Goal: Communication & Community: Answer question/provide support

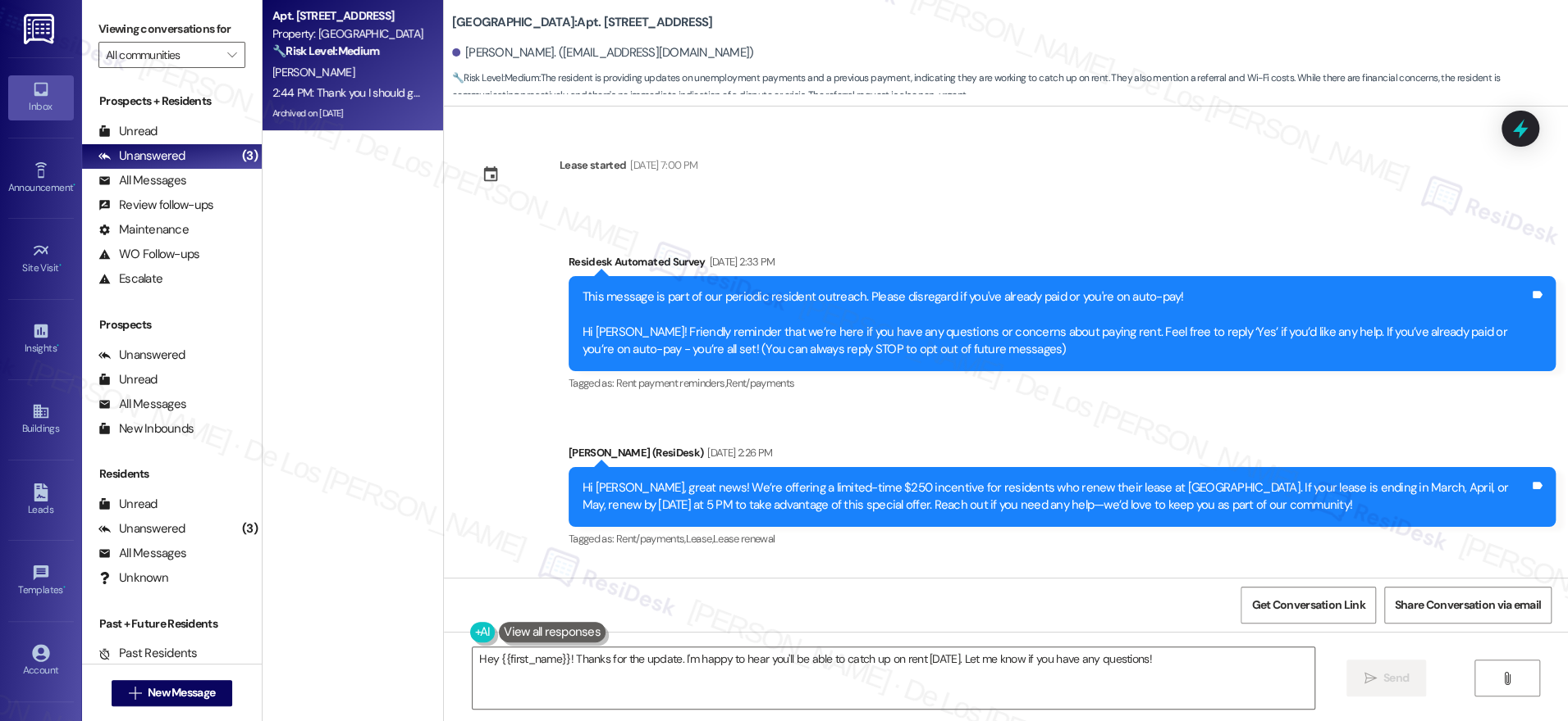
scroll to position [32424, 0]
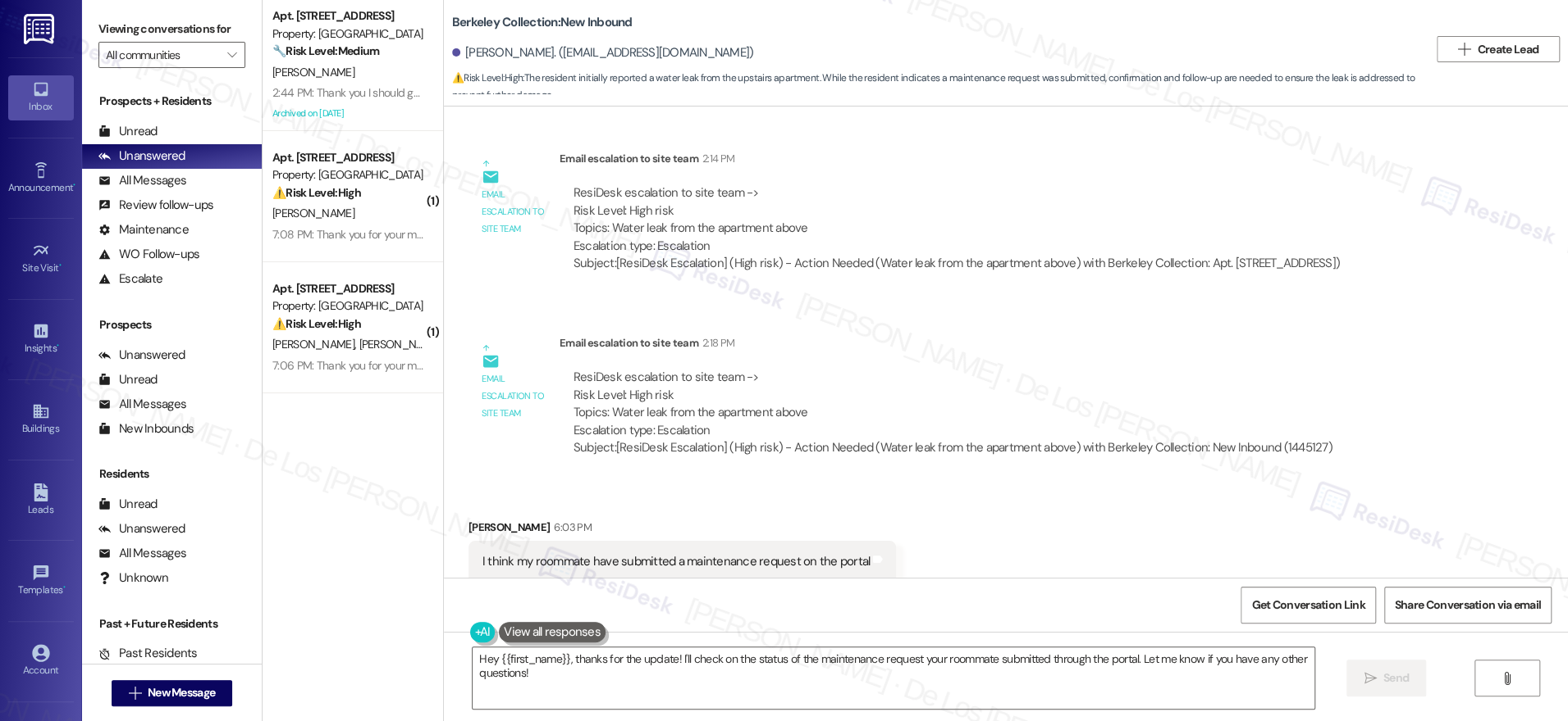
scroll to position [2810, 0]
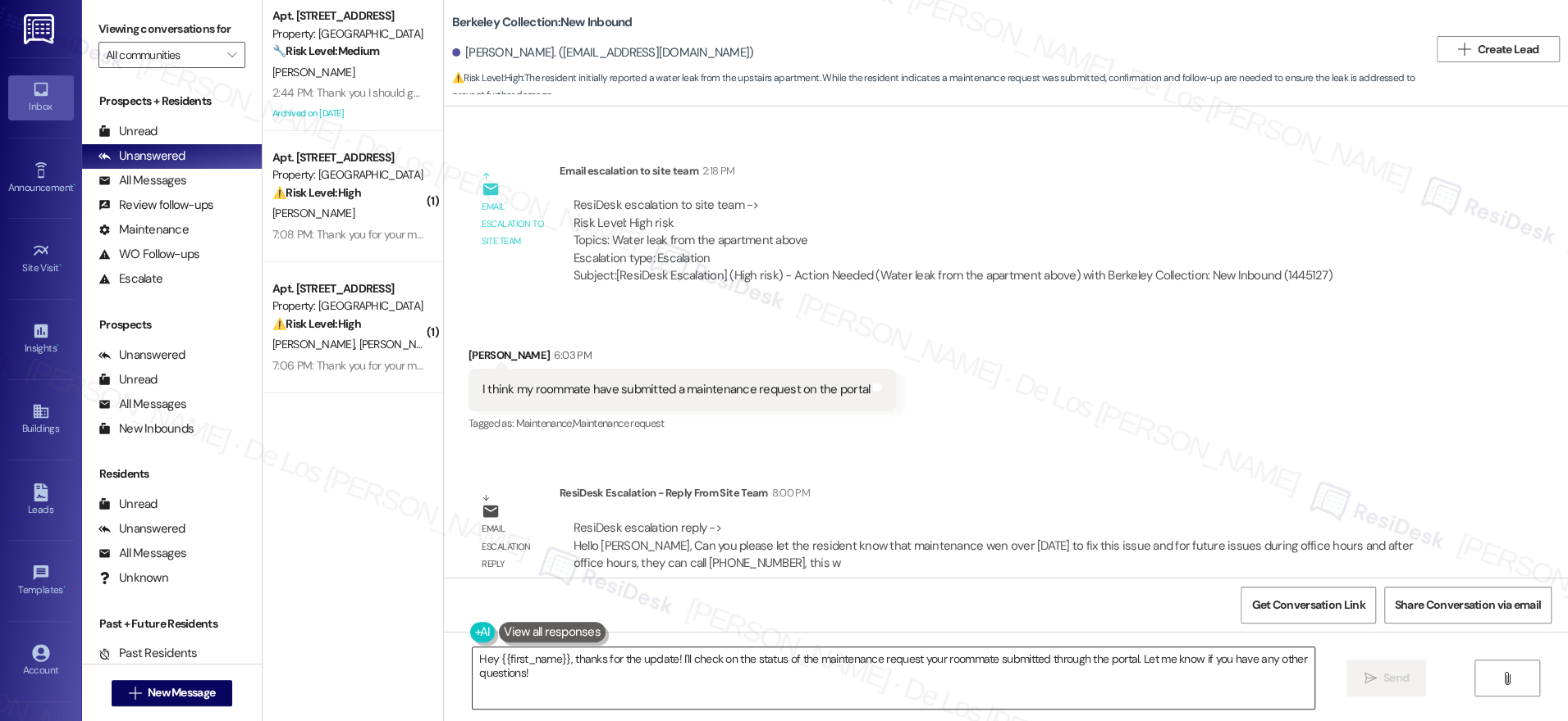
click at [726, 677] on textarea "Hey {{first_name}}, thanks for the update! I'll check on the status of the main…" at bounding box center [893, 678] width 842 height 62
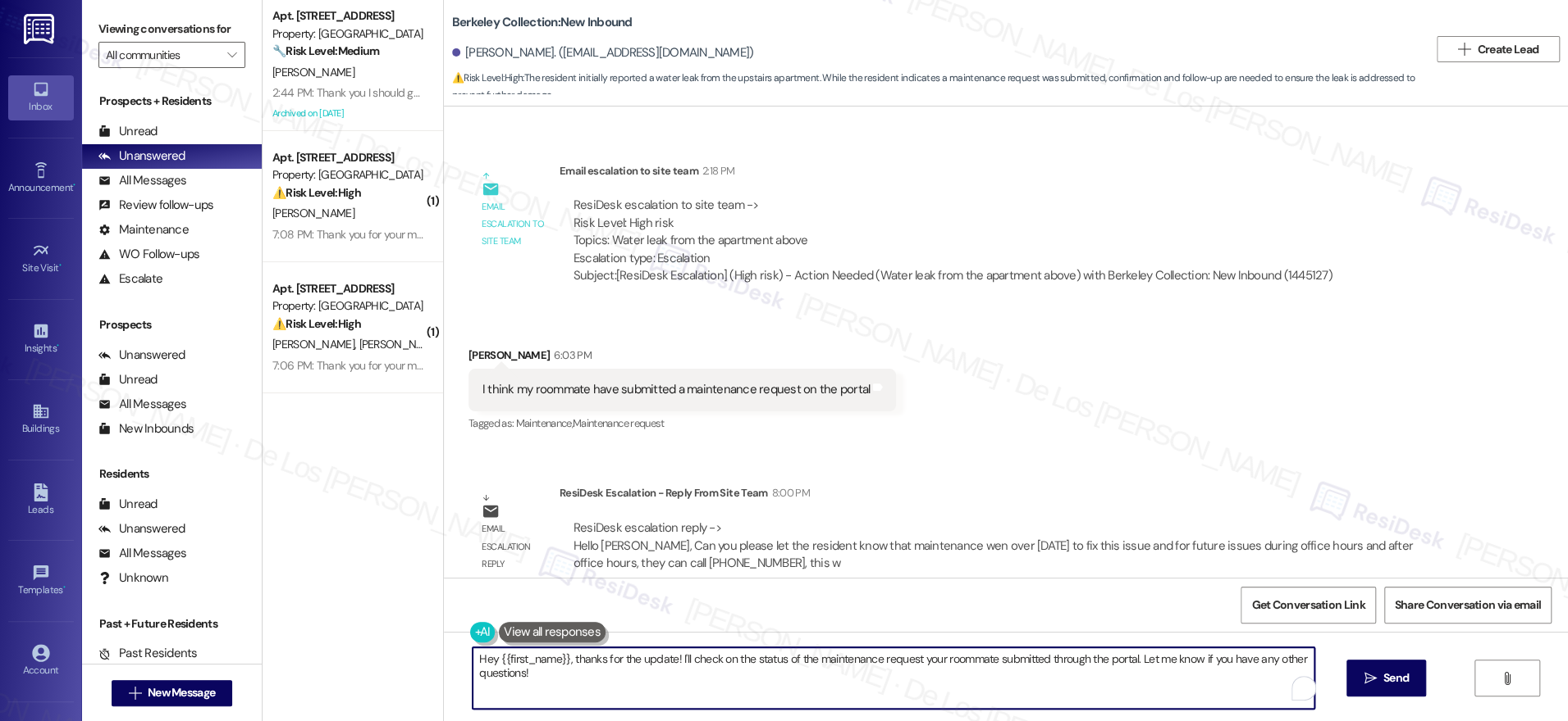
click at [726, 677] on textarea "Hey {{first_name}}, thanks for the update! I'll check on the status of the main…" at bounding box center [893, 678] width 842 height 62
paste textarea "Can you please let the resident know that maintenance wen over today to fix thi…"
drag, startPoint x: 571, startPoint y: 659, endPoint x: 444, endPoint y: 650, distance: 127.3
click at [472, 651] on textarea "Can you please let the resident know that maintenance wen over today to fix thi…" at bounding box center [893, 678] width 842 height 62
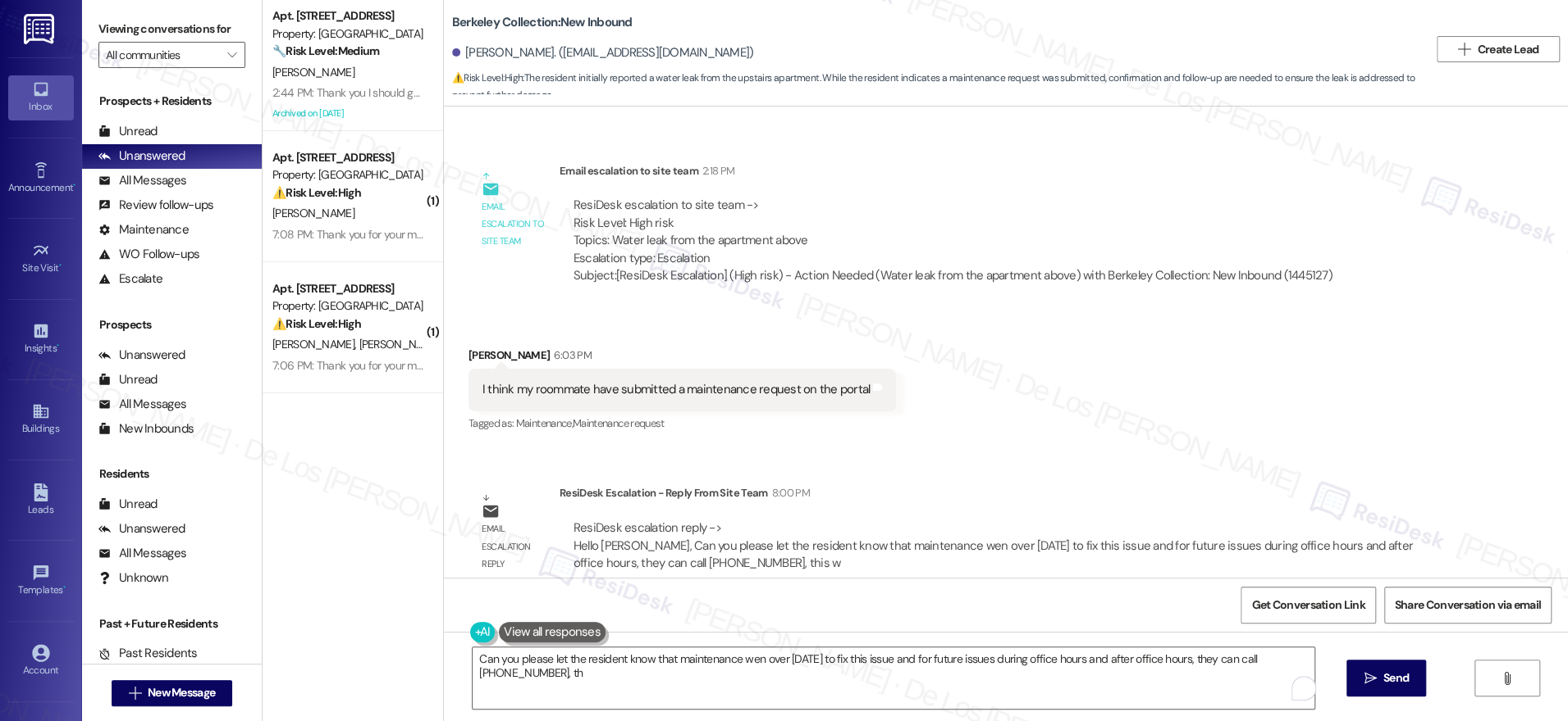
drag, startPoint x: 444, startPoint y: 650, endPoint x: 429, endPoint y: 648, distance: 15.1
click at [444, 648] on div "Can you please let the resident know that maintenance wen over today to fix thi…" at bounding box center [1006, 694] width 1124 height 123
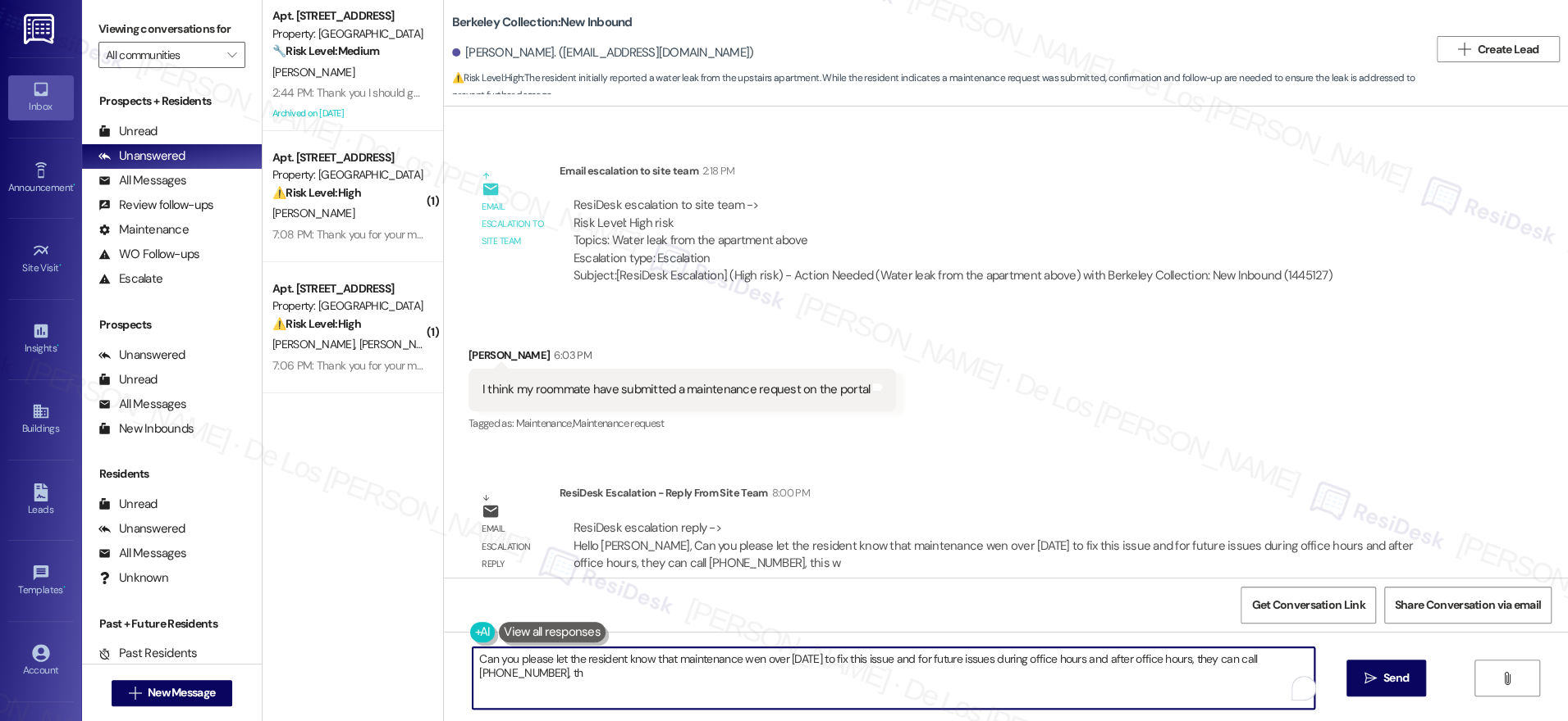
drag, startPoint x: 664, startPoint y: 655, endPoint x: 435, endPoint y: 636, distance: 229.8
click at [444, 636] on div "Can you please let the resident know that maintenance wen over today to fix thi…" at bounding box center [1006, 694] width 1124 height 123
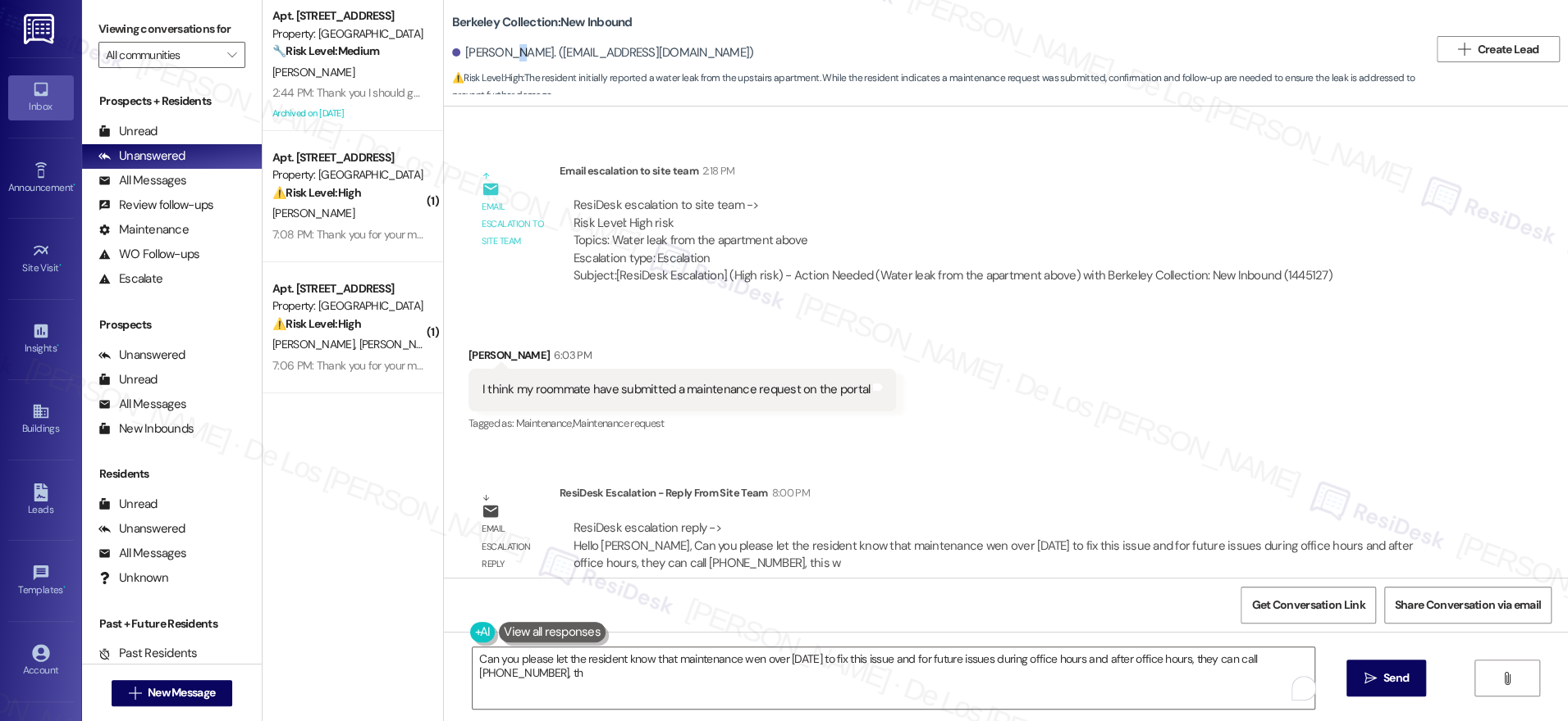
click at [502, 58] on div "[PERSON_NAME]. ([EMAIL_ADDRESS][DOMAIN_NAME])" at bounding box center [602, 53] width 302 height 18
click at [511, 54] on div "[PERSON_NAME]. ([EMAIL_ADDRESS][DOMAIN_NAME])" at bounding box center [602, 53] width 302 height 18
drag, startPoint x: 511, startPoint y: 54, endPoint x: 452, endPoint y: 52, distance: 59.0
click at [452, 50] on div "[PERSON_NAME]. ([EMAIL_ADDRESS][DOMAIN_NAME])" at bounding box center [602, 53] width 302 height 18
copy div "Chencheng"
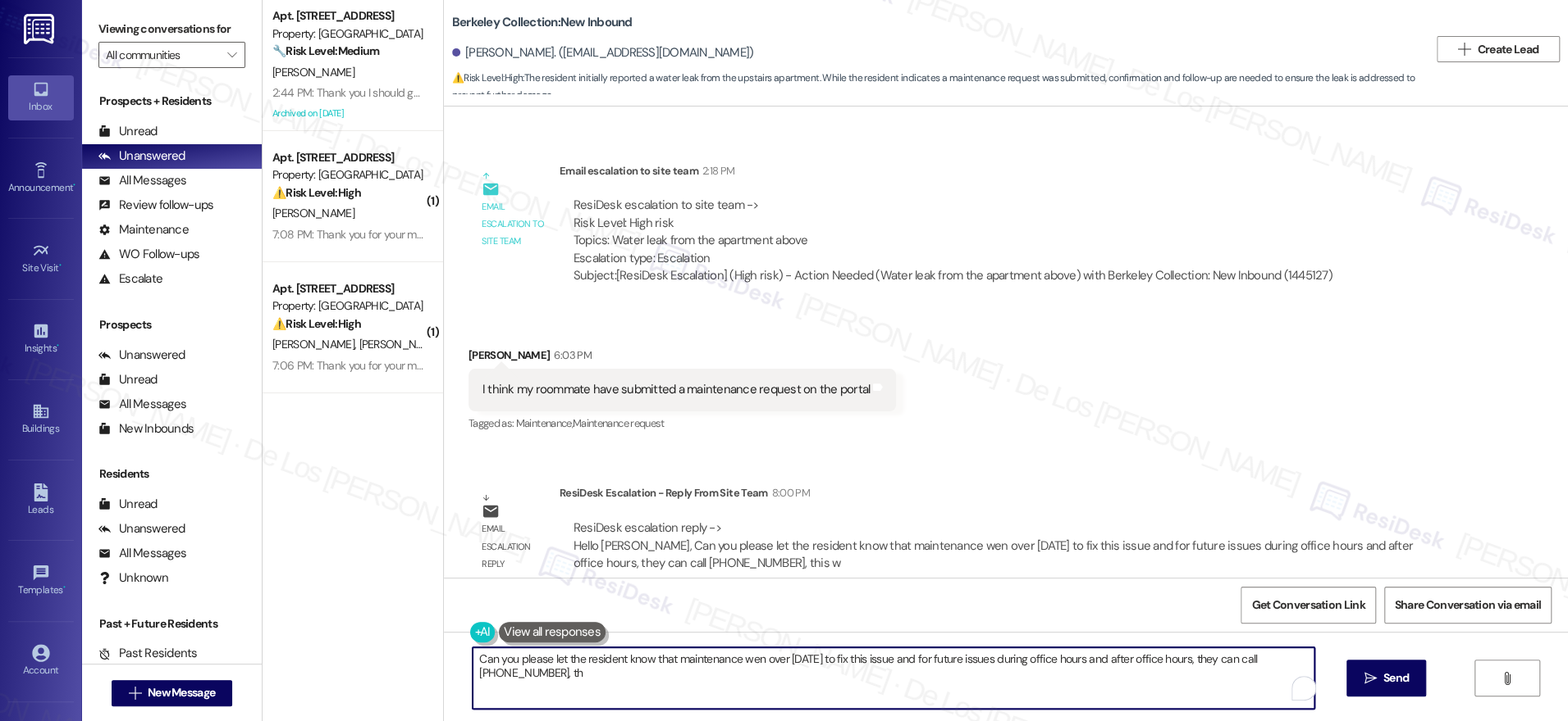
drag, startPoint x: 661, startPoint y: 657, endPoint x: 420, endPoint y: 629, distance: 242.6
click at [420, 629] on div "Apt. 4202, 201 Hackberry St Property: Hackberry Ranch 🔧 Risk Level: Medium The …" at bounding box center [915, 360] width 1305 height 721
paste textarea "hencheng"
drag, startPoint x: 1150, startPoint y: 659, endPoint x: 1129, endPoint y: 658, distance: 21.0
click at [1129, 658] on textarea "Chencheng, just a quick update, maintenance went over today to fix this issue, …" at bounding box center [888, 678] width 842 height 62
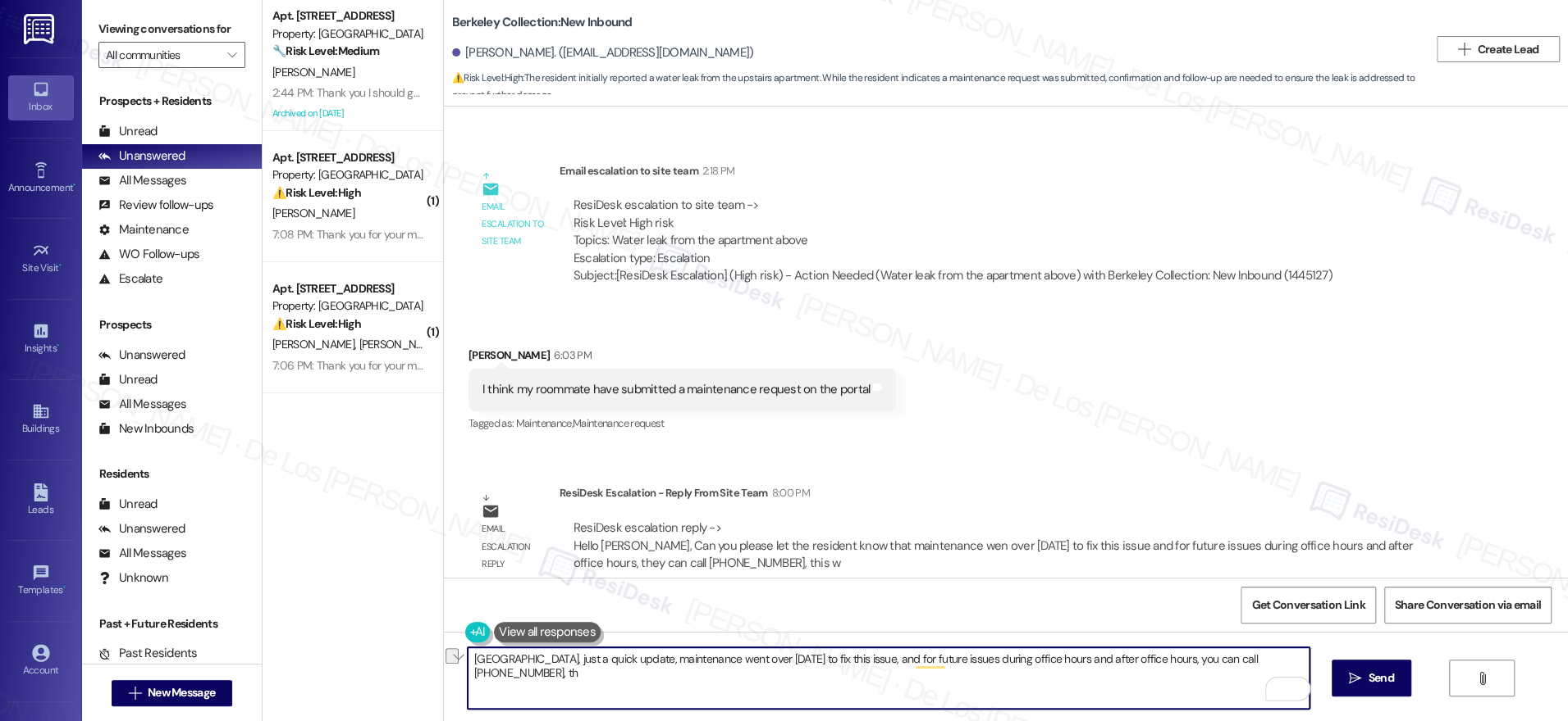
drag, startPoint x: 1134, startPoint y: 659, endPoint x: 1296, endPoint y: 670, distance: 162.4
click at [1296, 670] on textarea "Chencheng, just a quick update, maintenance went over today to fix this issue, …" at bounding box center [888, 678] width 842 height 62
paste textarea "510.849.2000, this will ensure someone assists them promptly."
drag, startPoint x: 1139, startPoint y: 659, endPoint x: 1216, endPoint y: 650, distance: 77.5
click at [1139, 659] on textarea "Chencheng, just a quick update, maintenance went over today to fix this issue, …" at bounding box center [888, 678] width 842 height 62
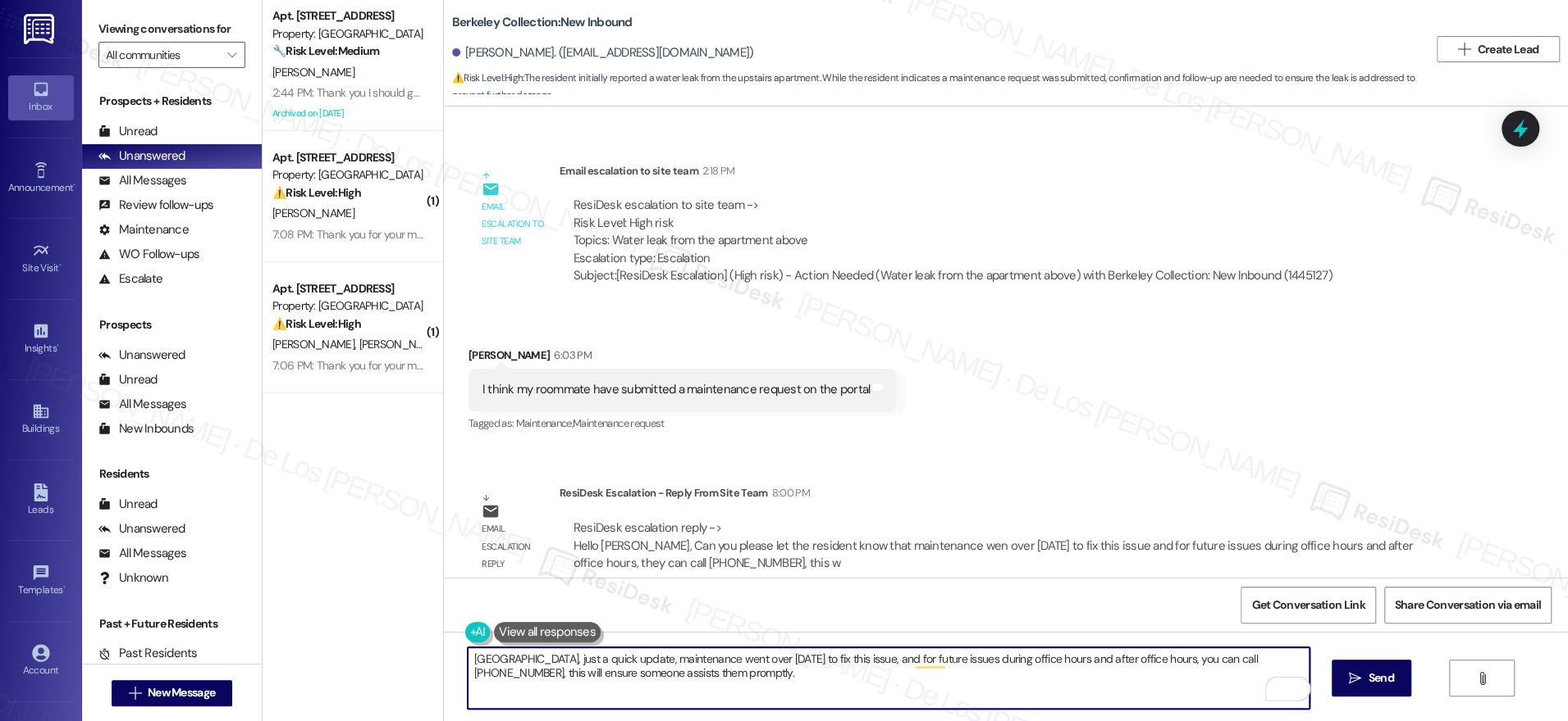
click at [830, 685] on textarea "Chencheng, just a quick update, maintenance went over today to fix this issue, …" at bounding box center [888, 678] width 842 height 62
click at [599, 675] on textarea "Chencheng, just a quick update, maintenance went over today to fix this issue, …" at bounding box center [888, 678] width 842 height 62
click at [739, 675] on textarea "Chencheng, just a quick update, maintenance went over today to fix this issue, …" at bounding box center [888, 678] width 842 height 62
click at [850, 676] on textarea "Chencheng, just a quick update, maintenance went over today to fix this issue, …" at bounding box center [888, 678] width 842 height 62
click at [1056, 670] on textarea "[GEOGRAPHIC_DATA], just a quick update, maintenance went over [DATE] to fix thi…" at bounding box center [888, 678] width 842 height 62
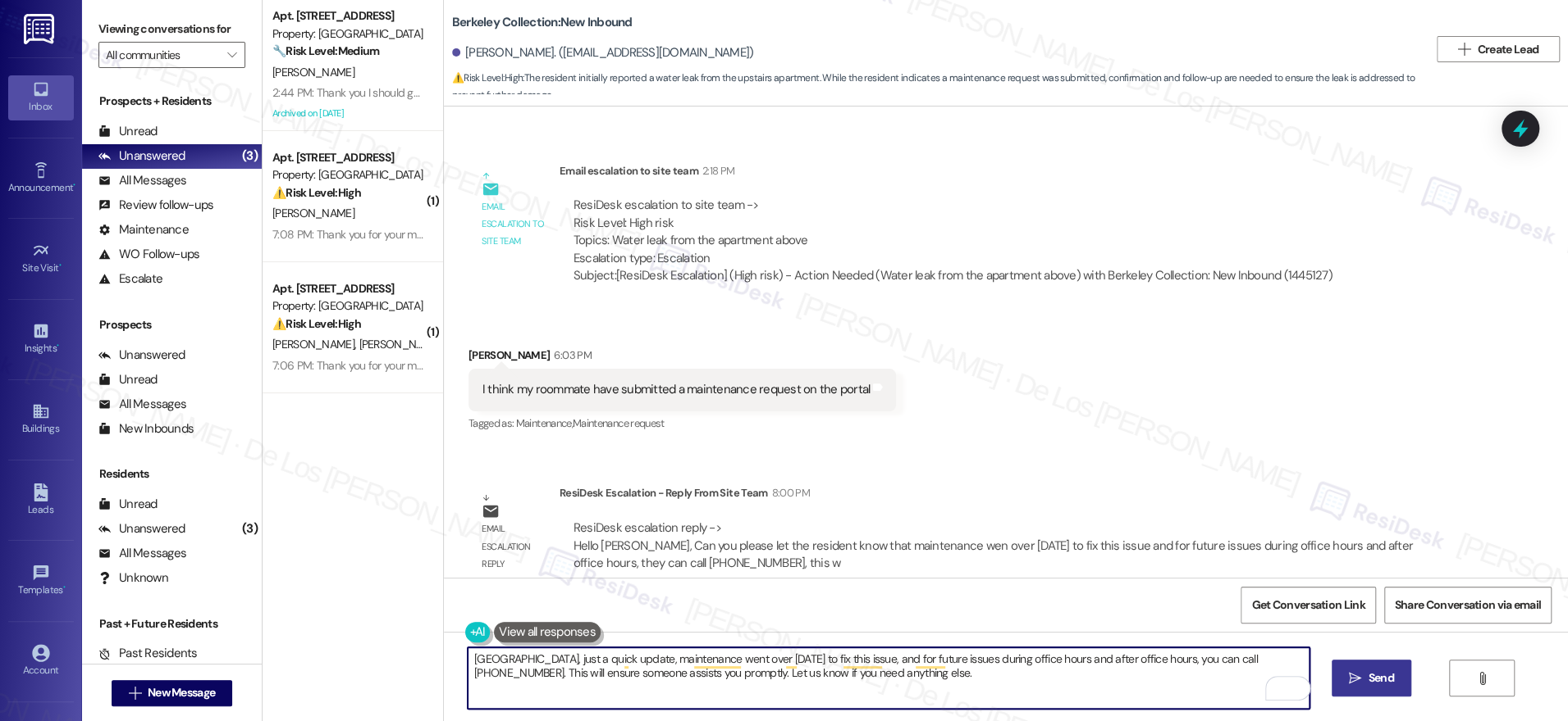
type textarea "[GEOGRAPHIC_DATA], just a quick update, maintenance went over [DATE] to fix thi…"
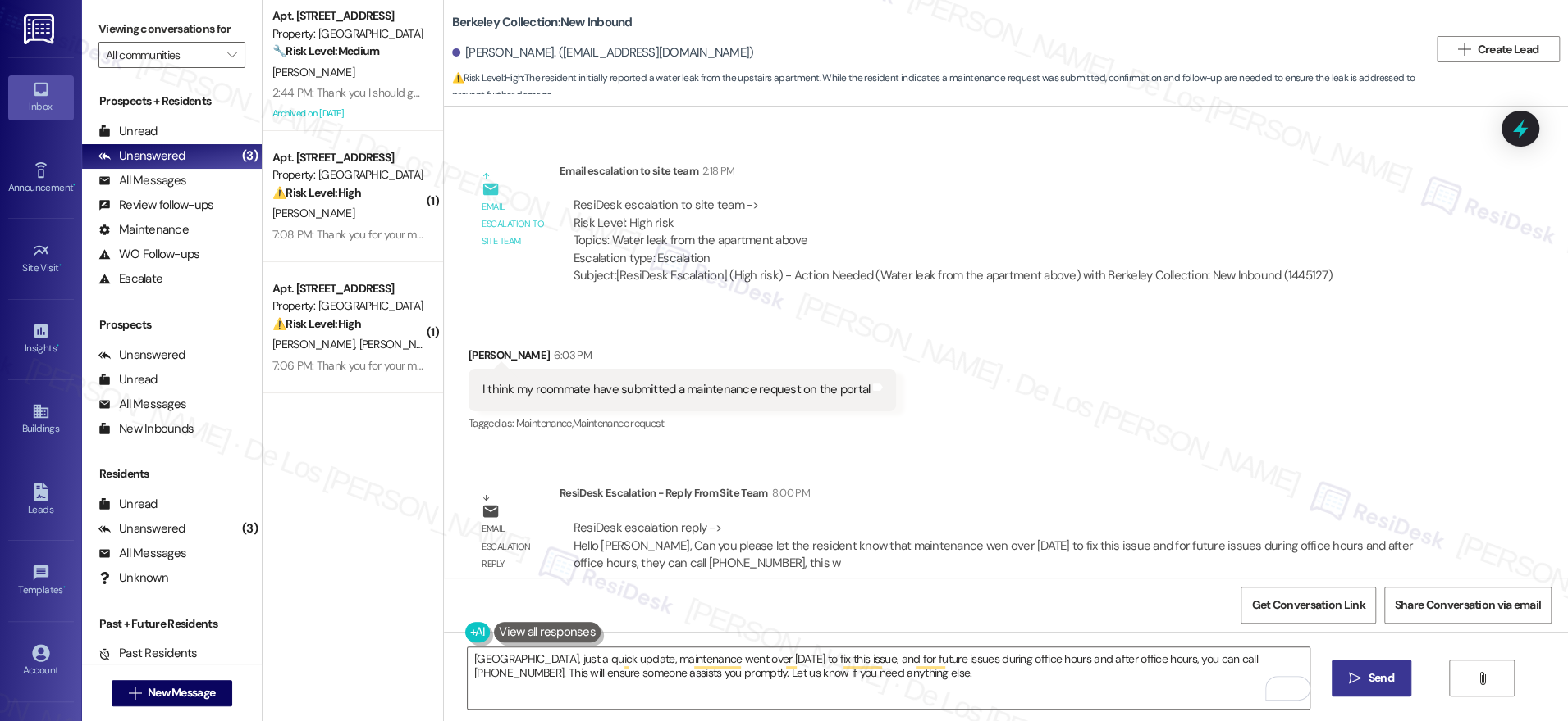
click at [1372, 686] on button " Send" at bounding box center [1371, 678] width 79 height 37
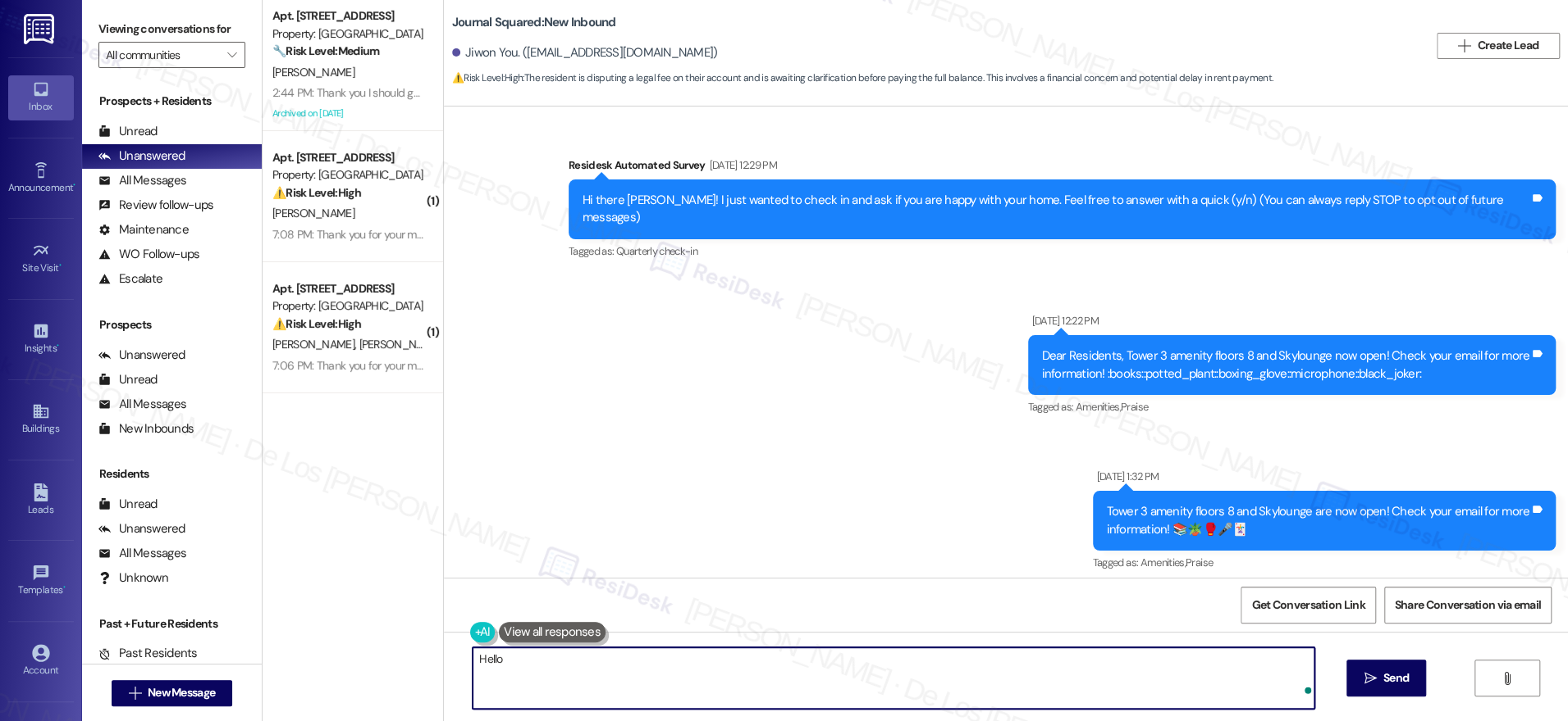
scroll to position [22024, 0]
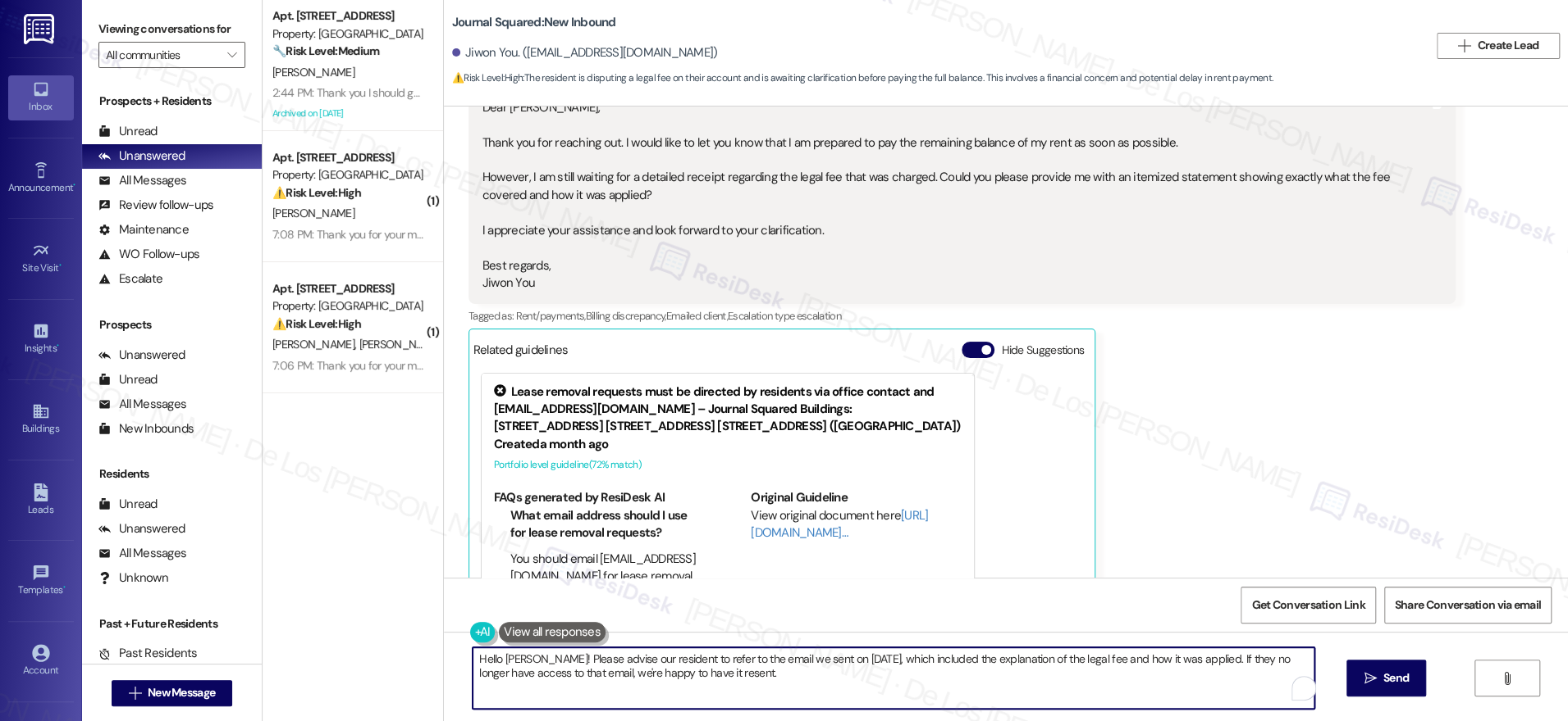
drag, startPoint x: 608, startPoint y: 659, endPoint x: 662, endPoint y: 651, distance: 54.6
click at [525, 660] on textarea "Hello Jiwon! Please advise our resident to refer to the email we sent on July 1…" at bounding box center [893, 678] width 842 height 62
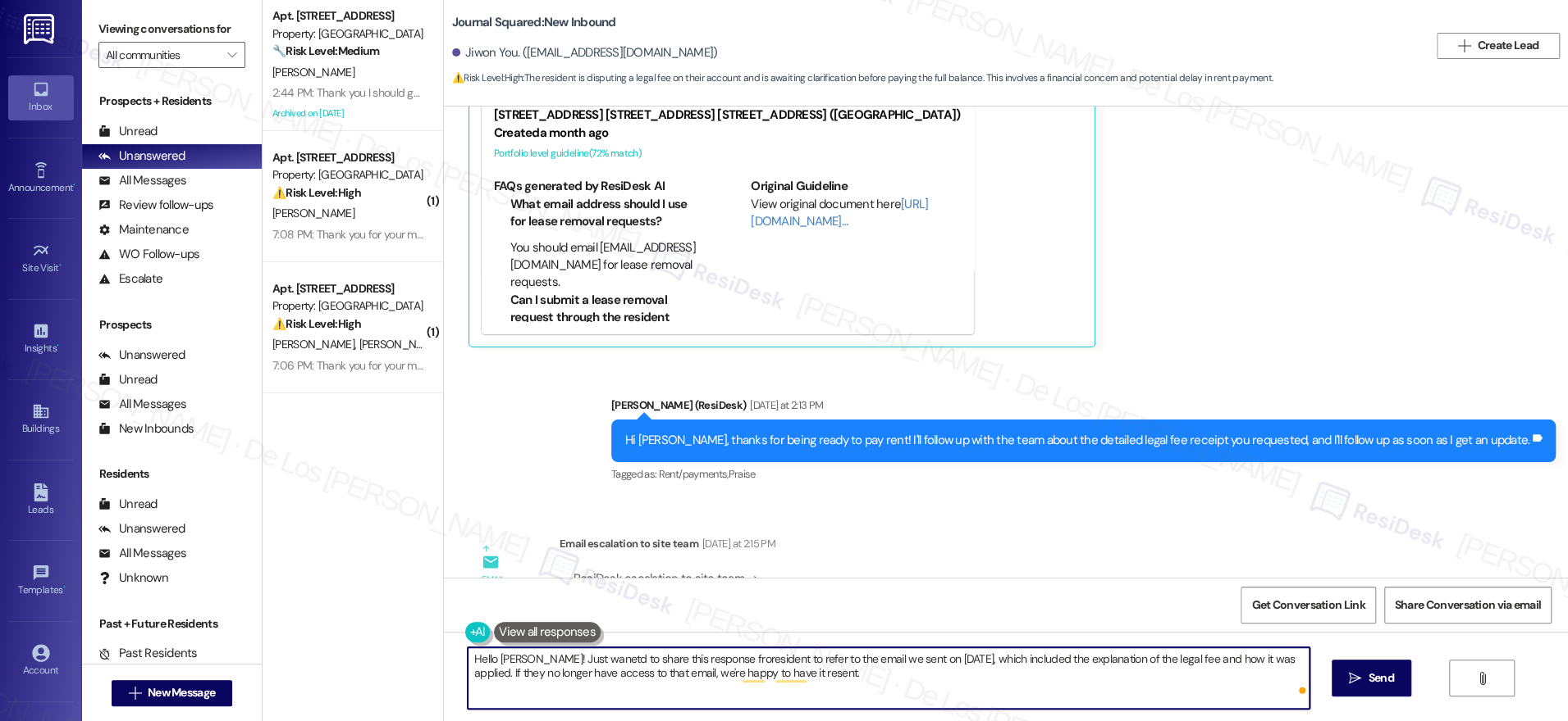
scroll to position [22423, 0]
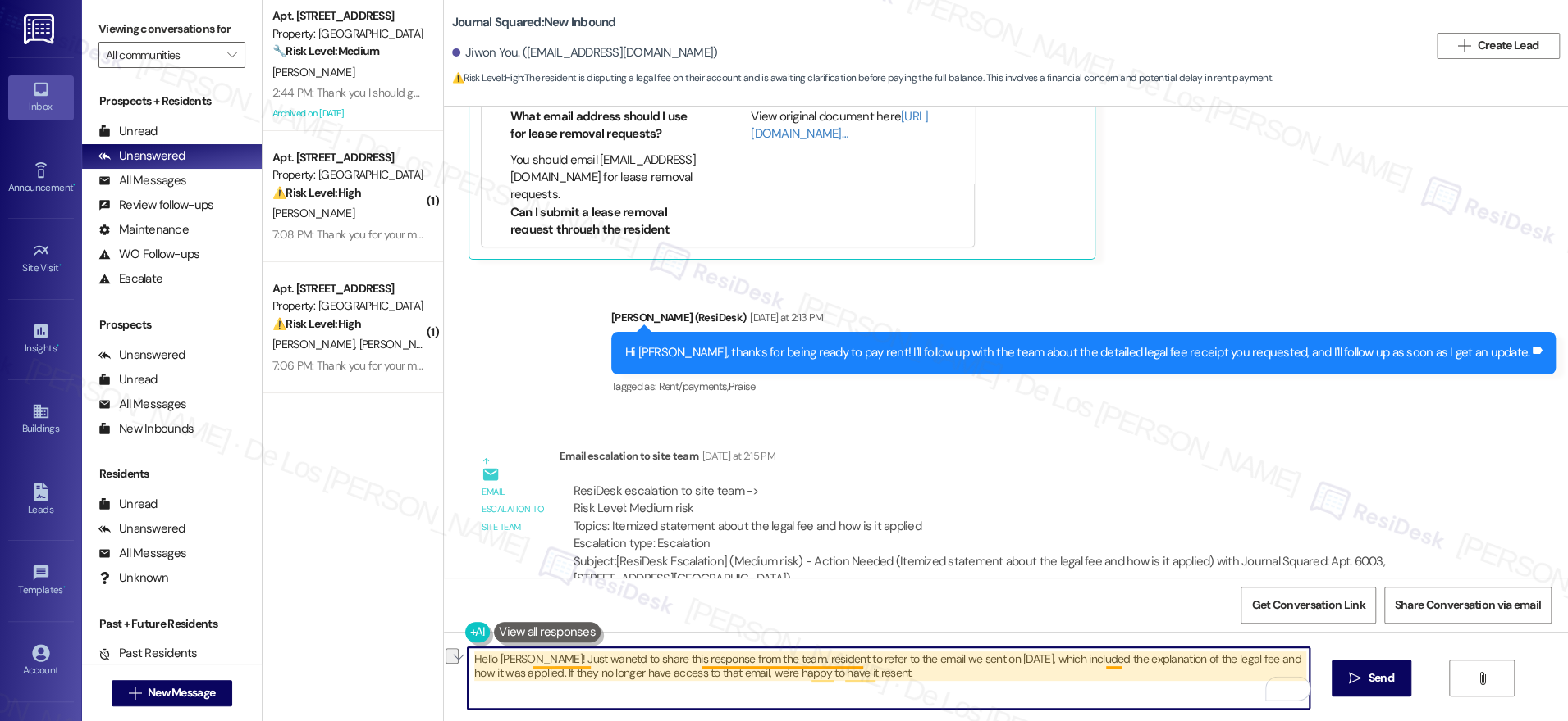
drag, startPoint x: 810, startPoint y: 657, endPoint x: 872, endPoint y: 622, distance: 71.2
click at [762, 659] on textarea "Hello Jiwon! Just wanetd to share this response from the team. resident to refe…" at bounding box center [888, 678] width 842 height 62
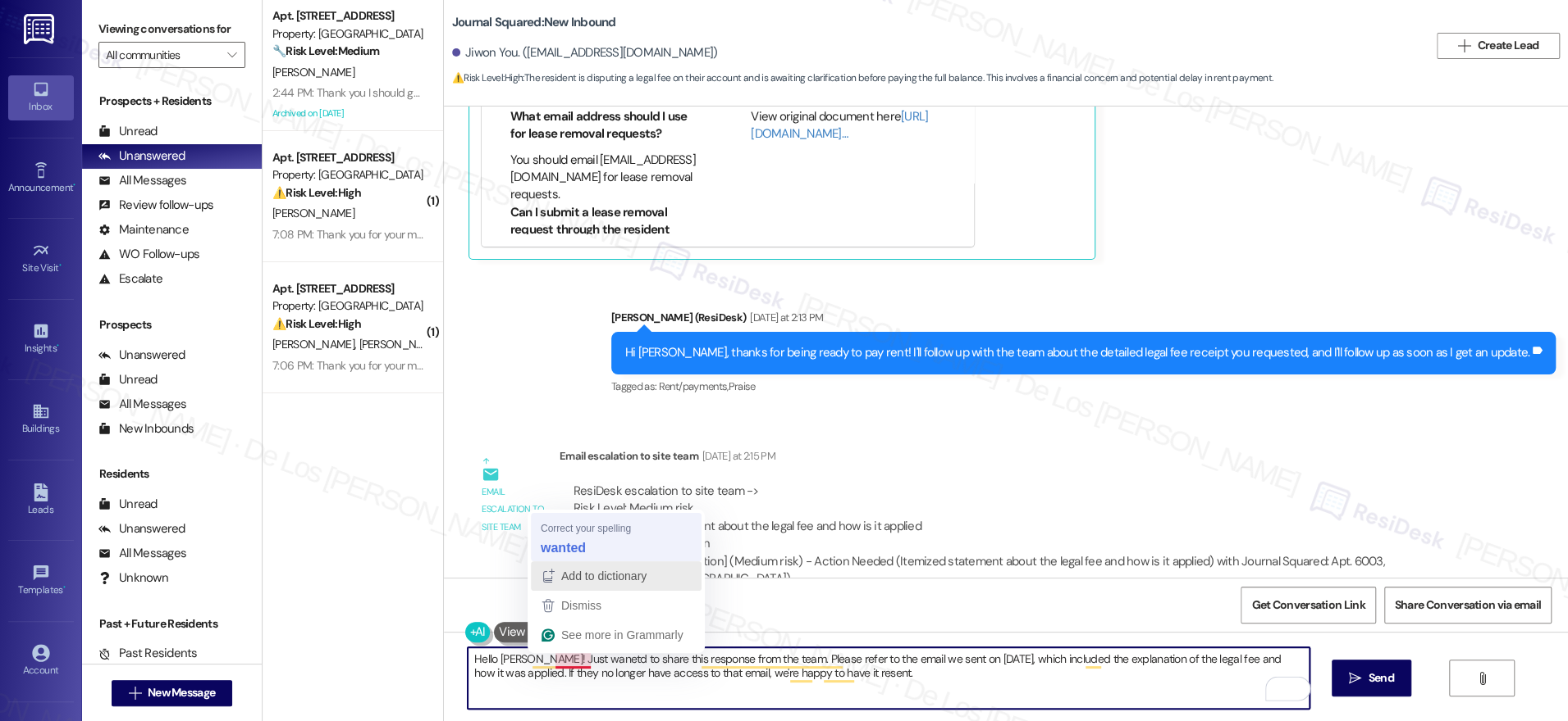
type textarea "Hello Jiwon! Just wanted to share this response from the team. Please refer to …"
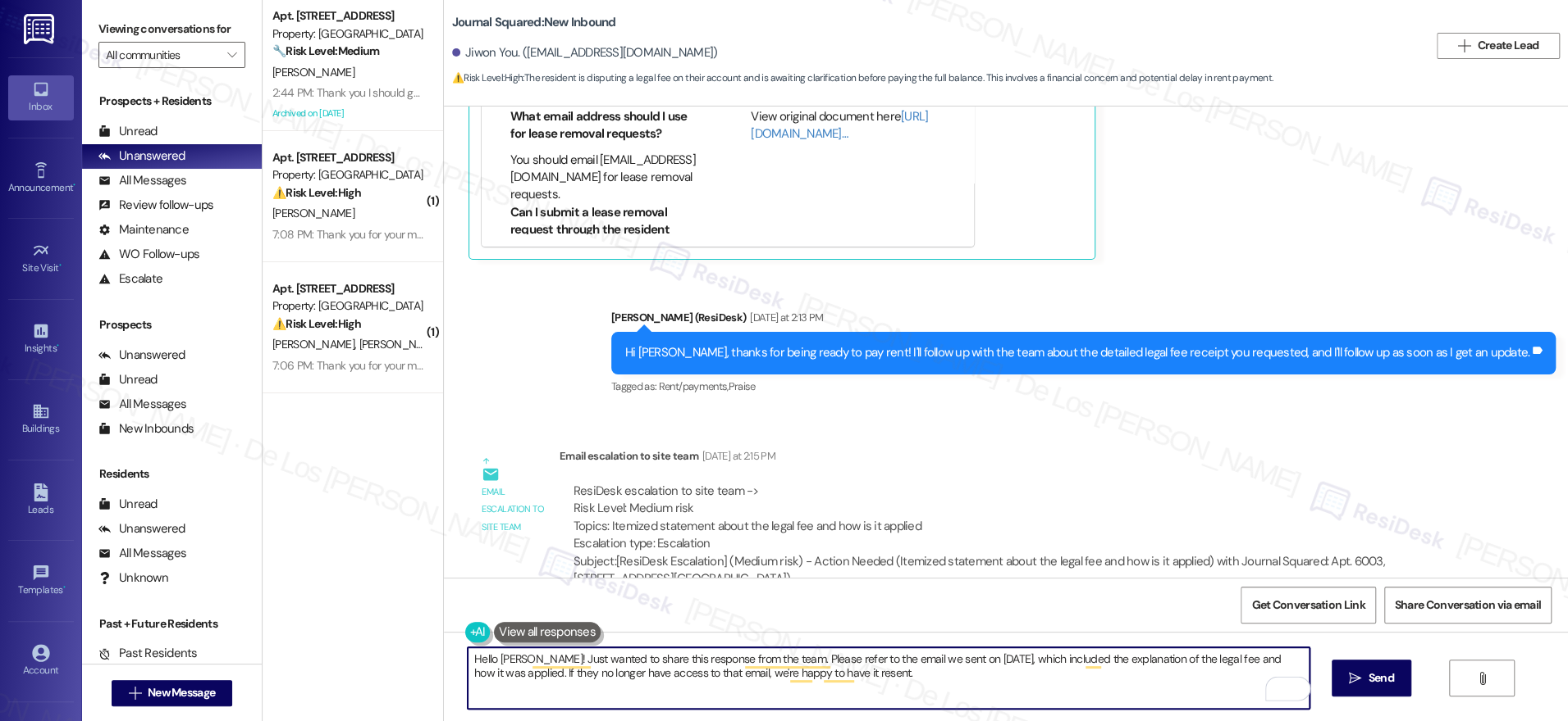
click at [880, 679] on textarea "Hello Jiwon! Just wanted to share this response from the team. Please refer to …" at bounding box center [888, 678] width 842 height 62
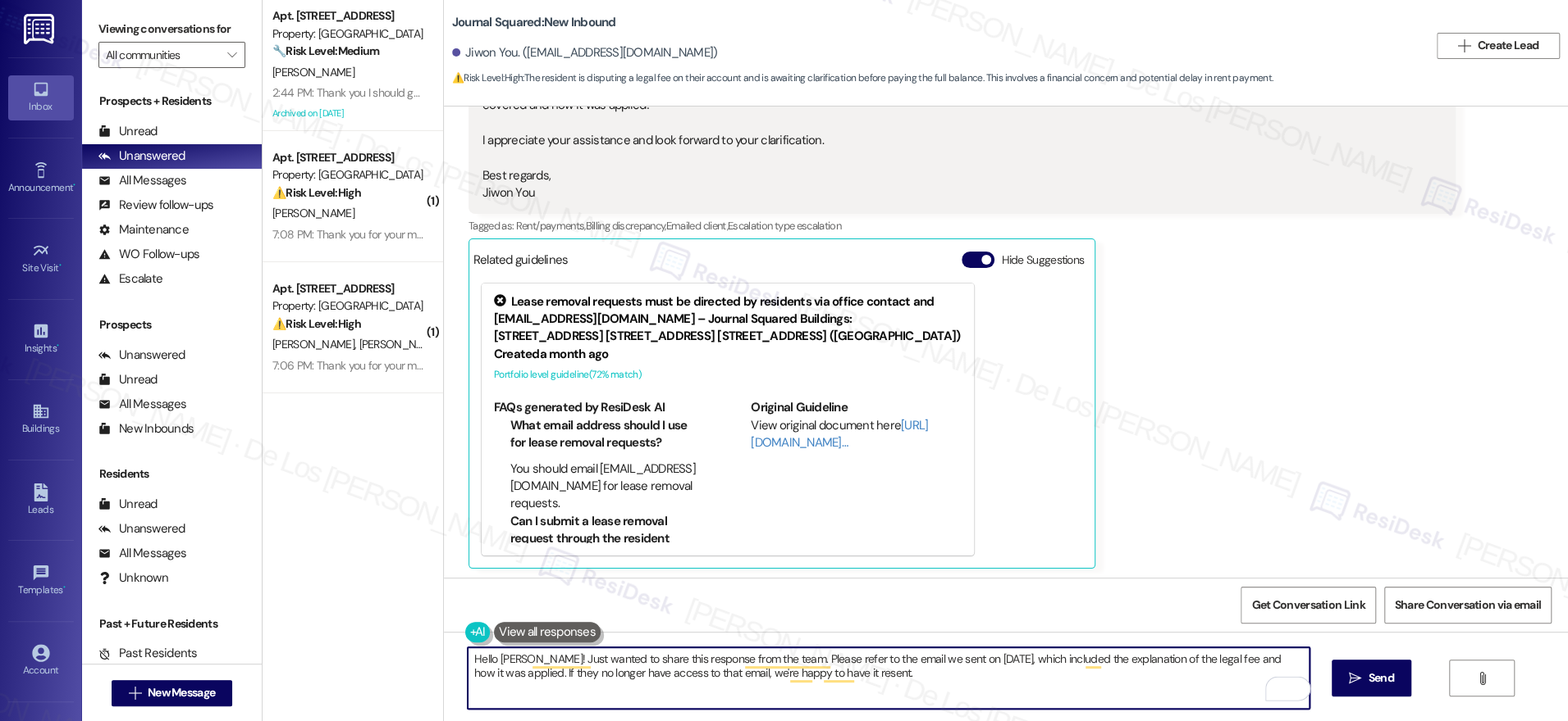
scroll to position [22104, 0]
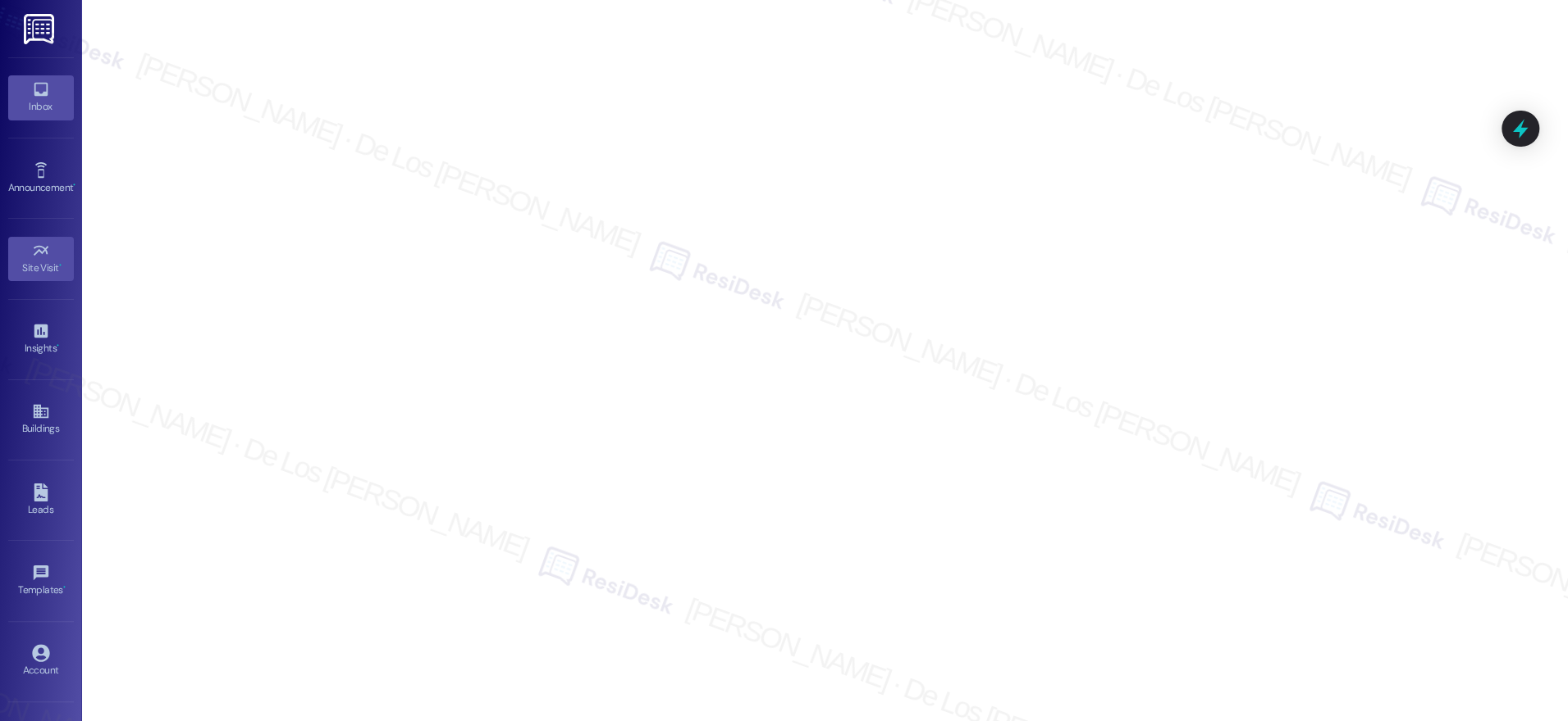
click at [39, 102] on div "Inbox" at bounding box center [41, 106] width 82 height 17
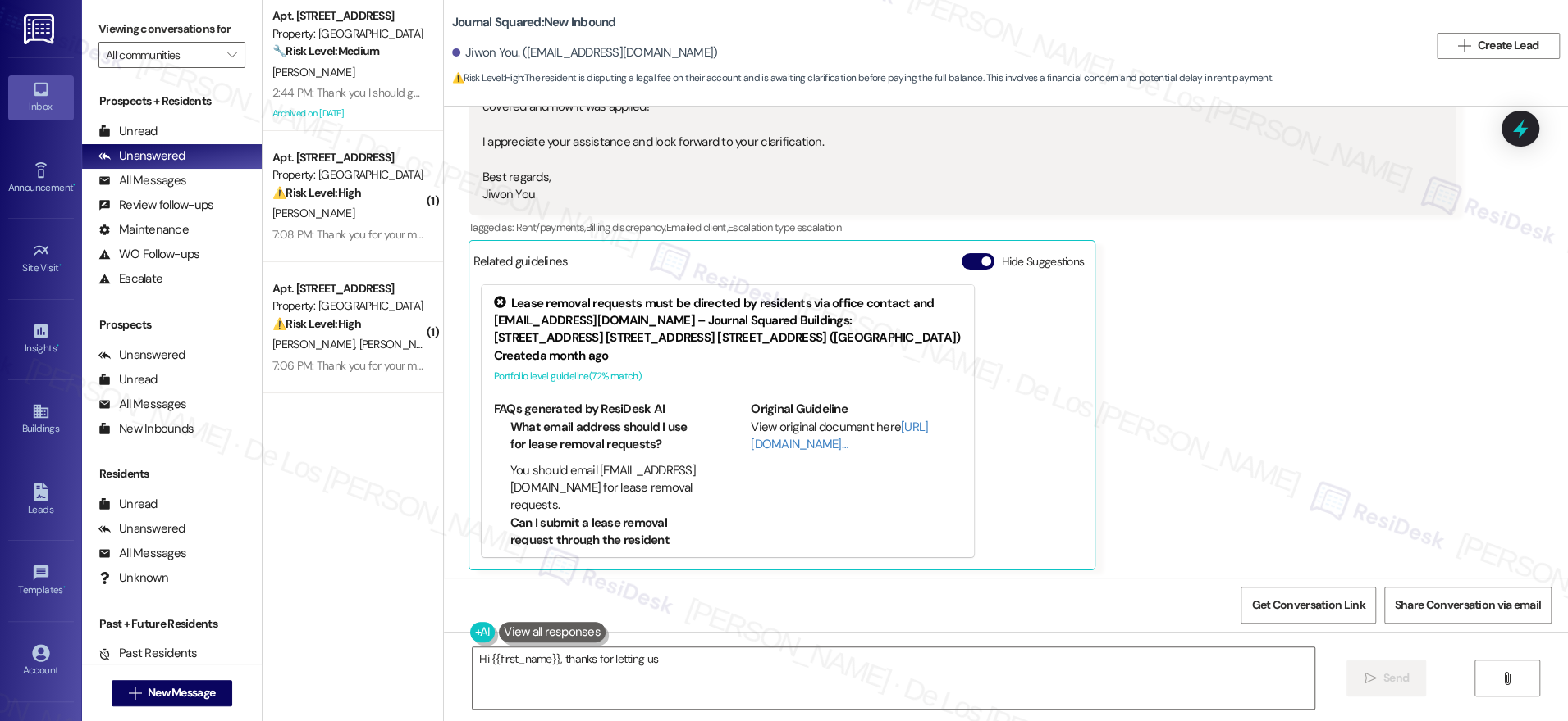
scroll to position [22423, 0]
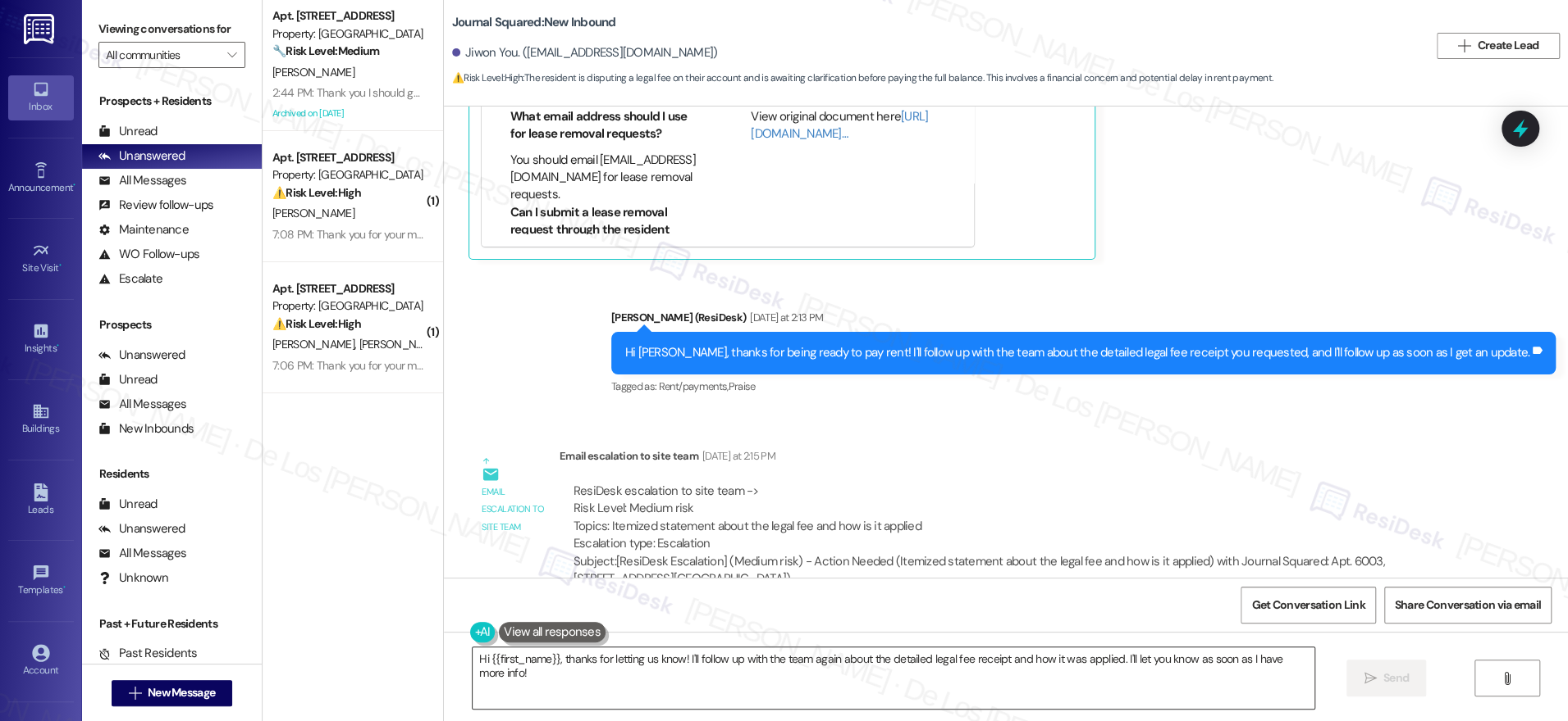
click at [726, 651] on textarea "Hi {{first_name}}, thanks for letting us know! I'll follow up with the team aga…" at bounding box center [893, 678] width 842 height 62
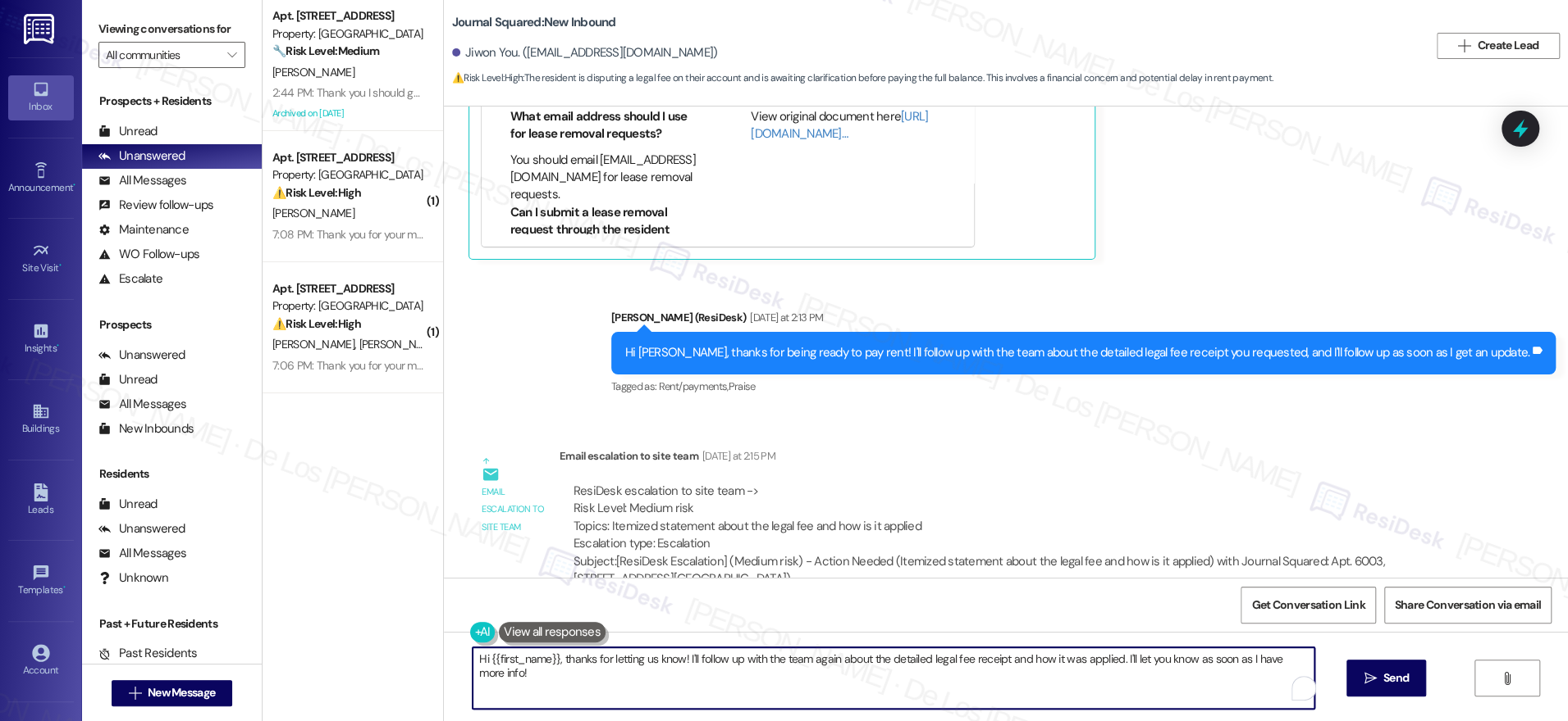
click at [726, 651] on textarea "Hi {{first_name}}, thanks for letting us know! I'll follow up with the team aga…" at bounding box center [893, 678] width 842 height 62
paste textarea "Please advise our resident to refer to the email we sent on July 15, 2025, whic…"
type textarea "Please advise our resident to refer to the email we sent on July 15, 2025, whic…"
click at [472, 657] on textarea "Please advise our resident to refer to the email we sent on July 15, 2025, whic…" at bounding box center [893, 678] width 842 height 62
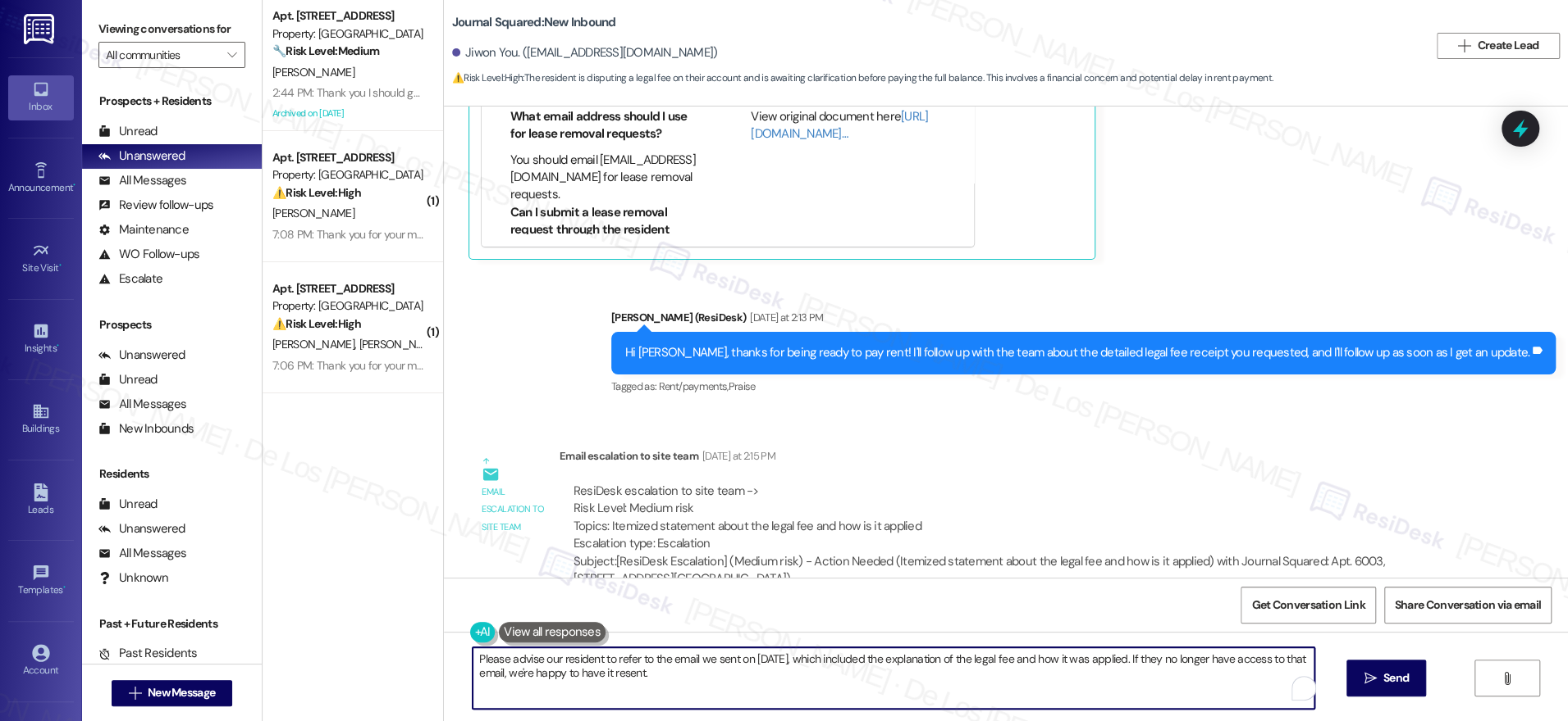
drag, startPoint x: 459, startPoint y: 657, endPoint x: 719, endPoint y: 685, distance: 261.5
click at [718, 688] on textarea "Please advise our resident to refer to the email we sent on July 15, 2025, whic…" at bounding box center [893, 678] width 842 height 62
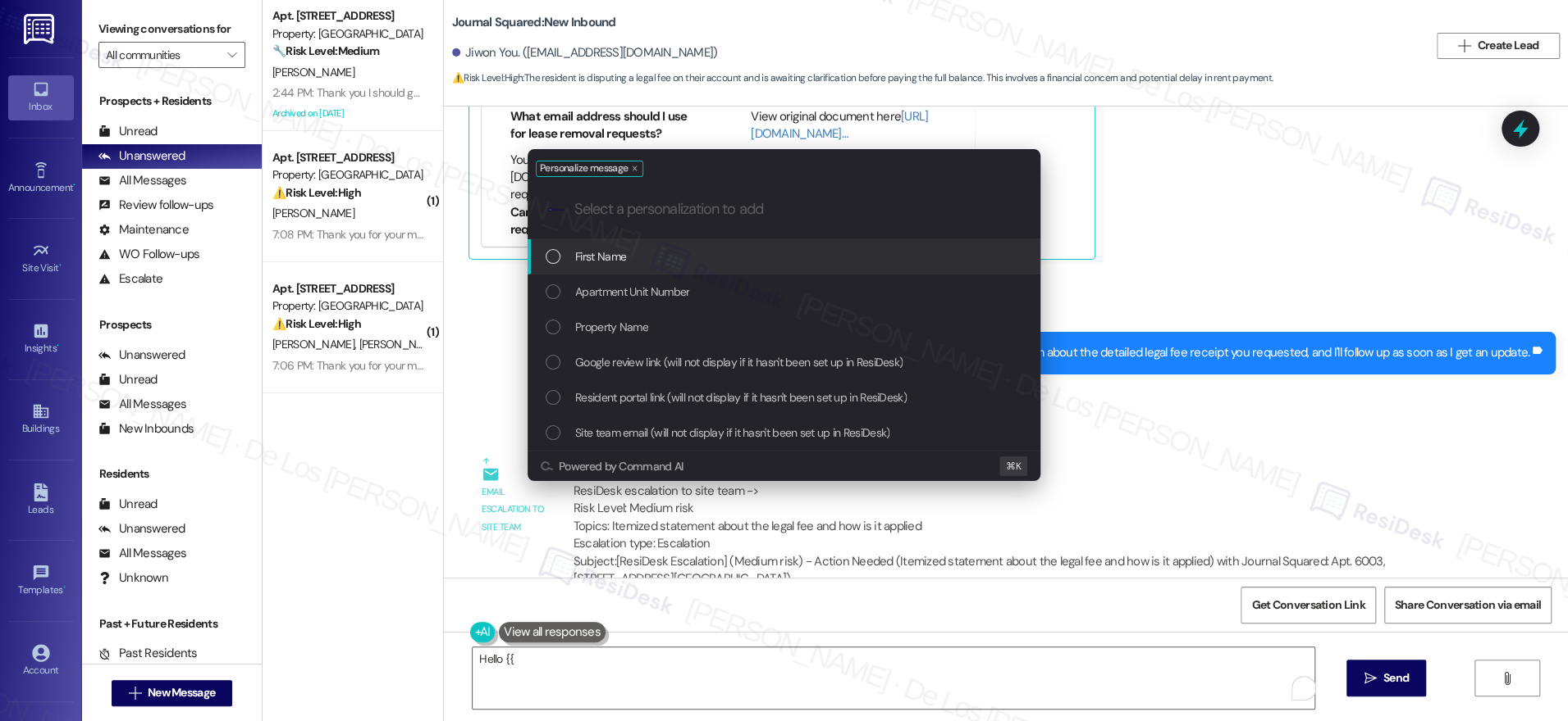
click at [739, 258] on div "First Name" at bounding box center [785, 256] width 480 height 18
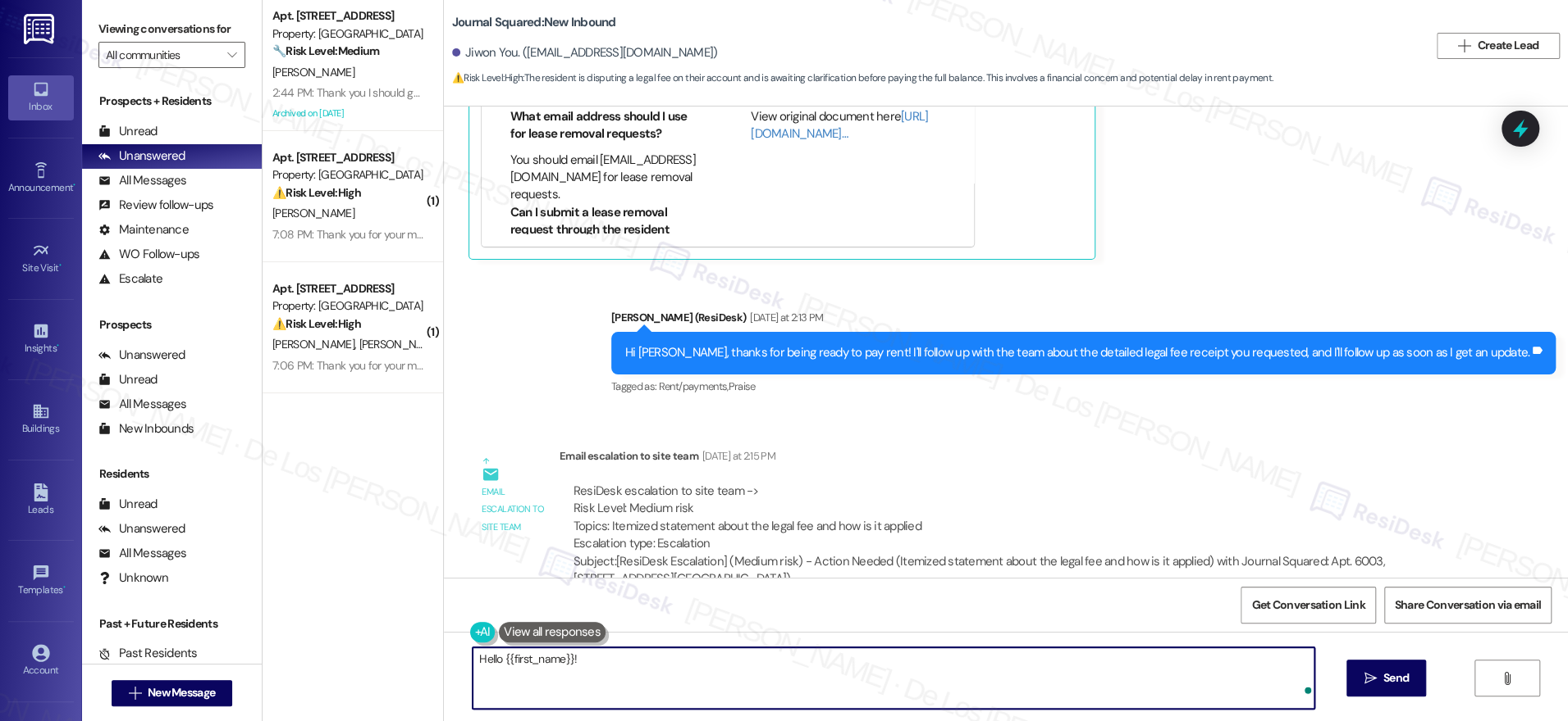
paste textarea "Please advise our resident to refer to the email we sent on July 15, 2025, whic…"
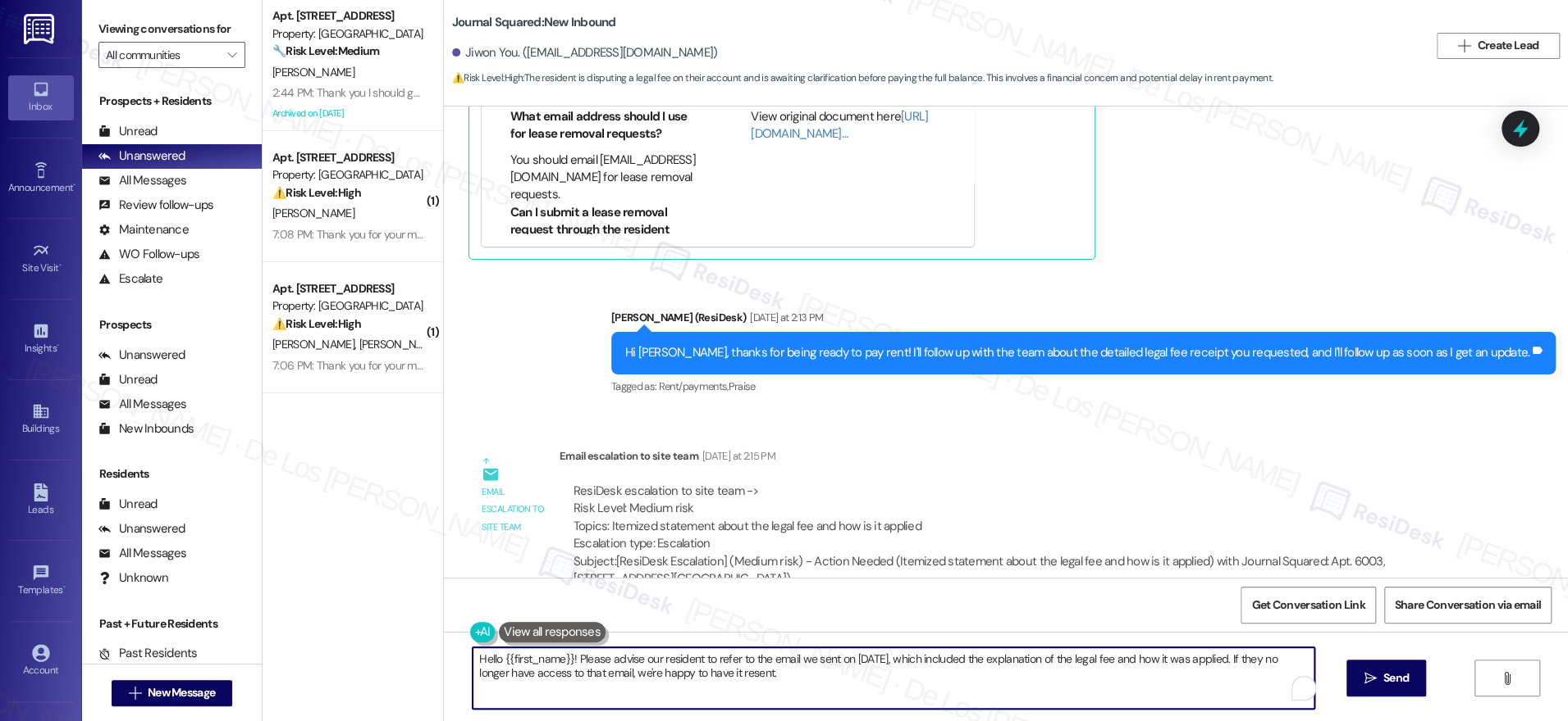
drag, startPoint x: 700, startPoint y: 655, endPoint x: 574, endPoint y: 661, distance: 126.1
click at [567, 658] on textarea "Hello {{first_name}}! Please advise our resident to refer to the email we sent …" at bounding box center [893, 678] width 842 height 62
click at [586, 673] on textarea "Hello {{first_name}}! Just wanted to share this response from the team. Please …" at bounding box center [893, 678] width 842 height 62
click at [917, 679] on textarea "Hello {{first_name}}! Just wanted to share this response from the team. Please …" at bounding box center [888, 678] width 842 height 62
type textarea "Hello {{first_name}}! Just wanted to share this response from the team. Please …"
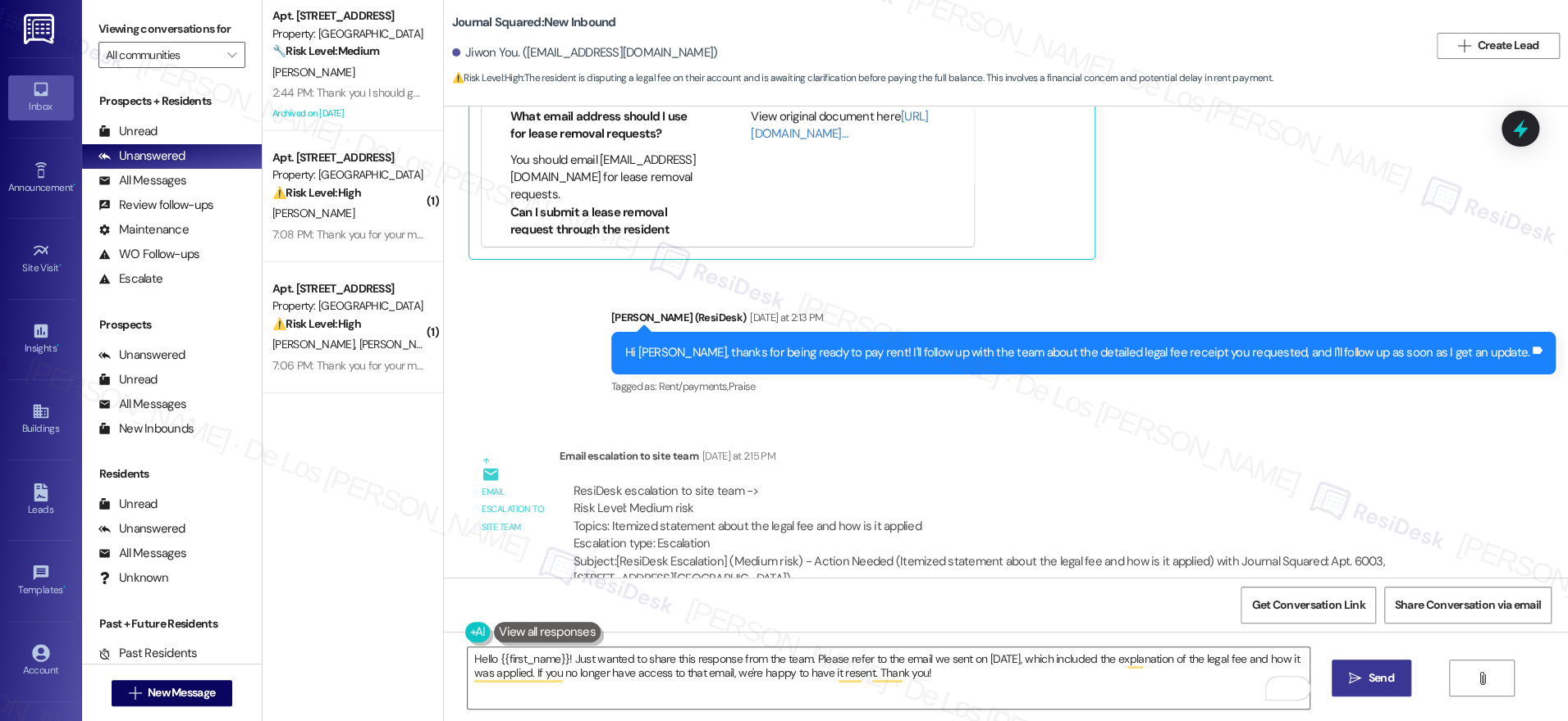
click at [1369, 675] on span "Send" at bounding box center [1381, 679] width 25 height 18
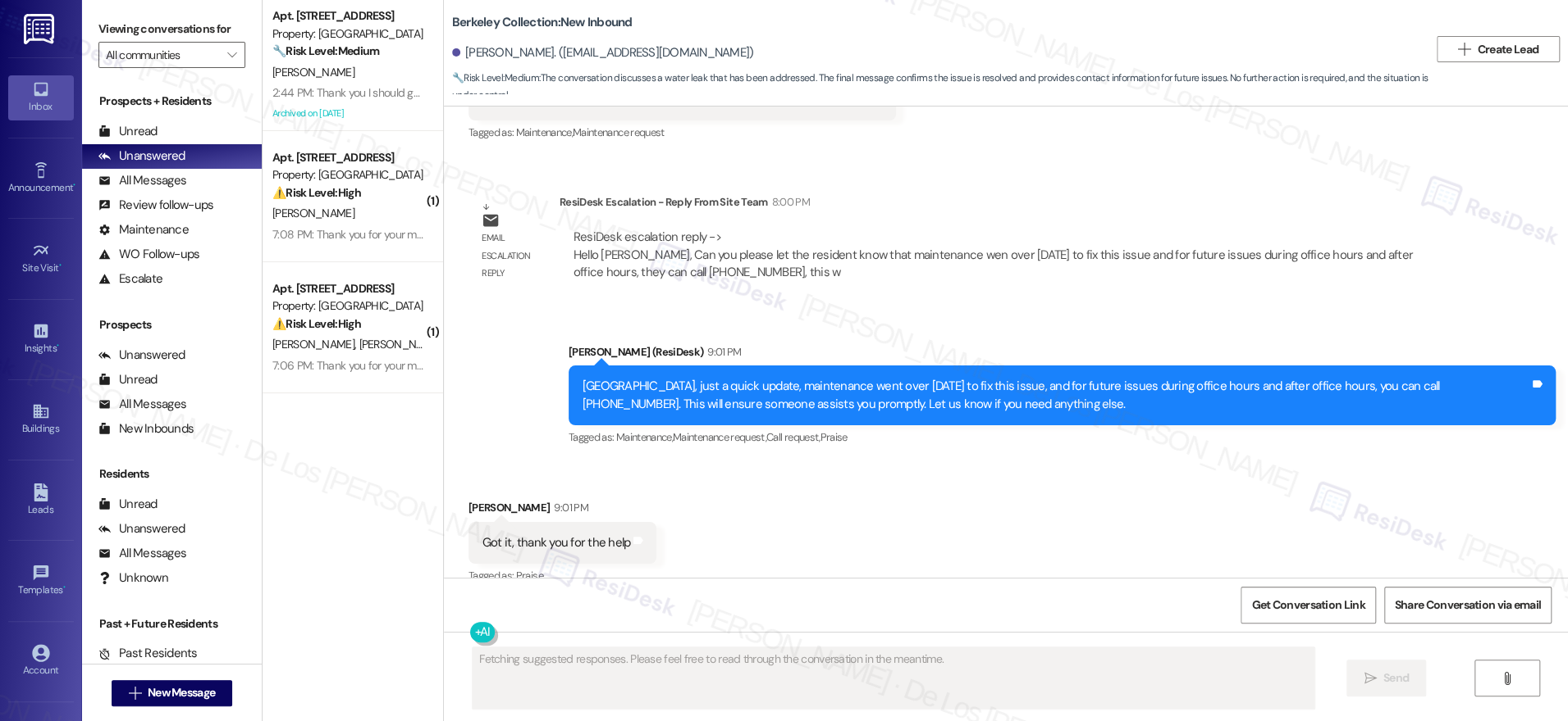
scroll to position [3104, 0]
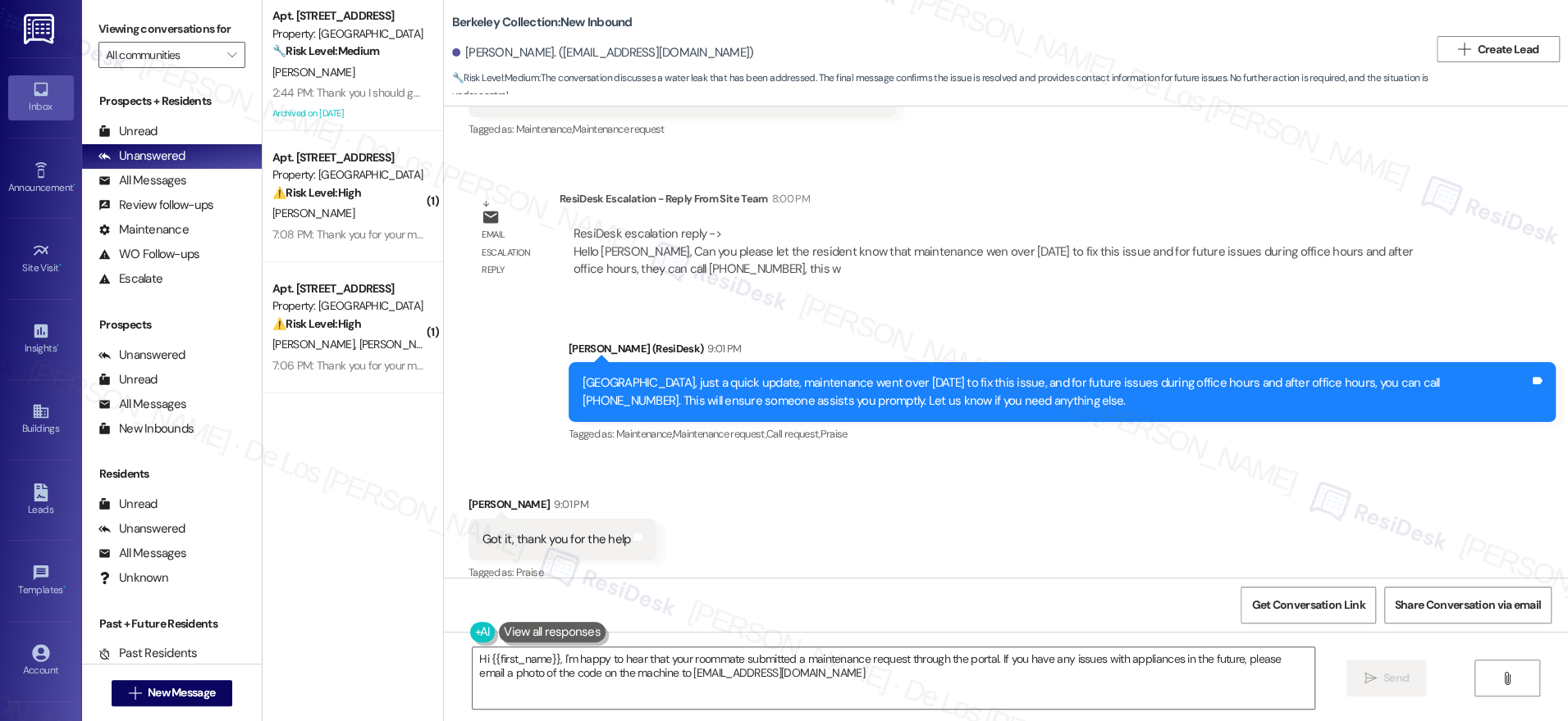
type textarea "Hi {{first_name}}, I'm happy to hear that your roommate submitted a maintenance…"
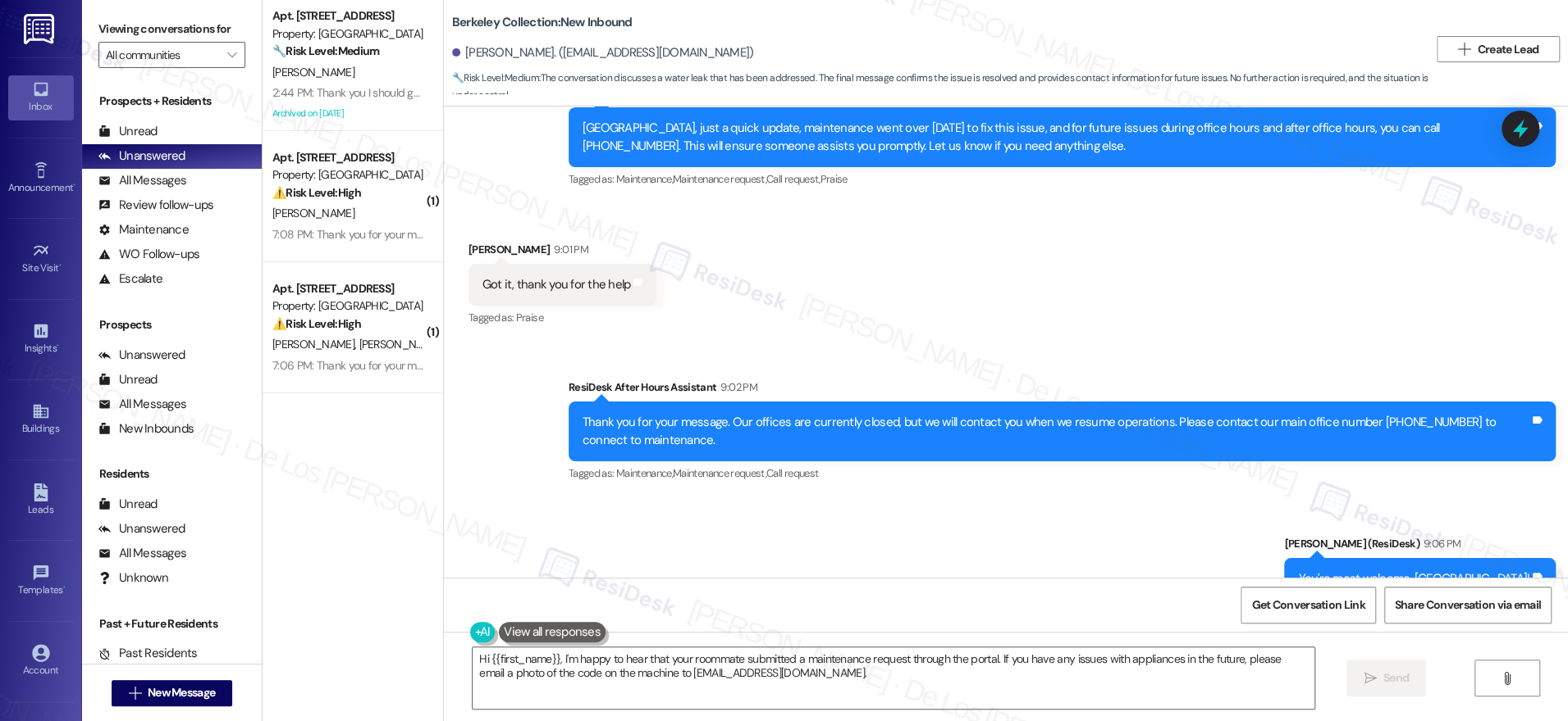
scroll to position [3398, 0]
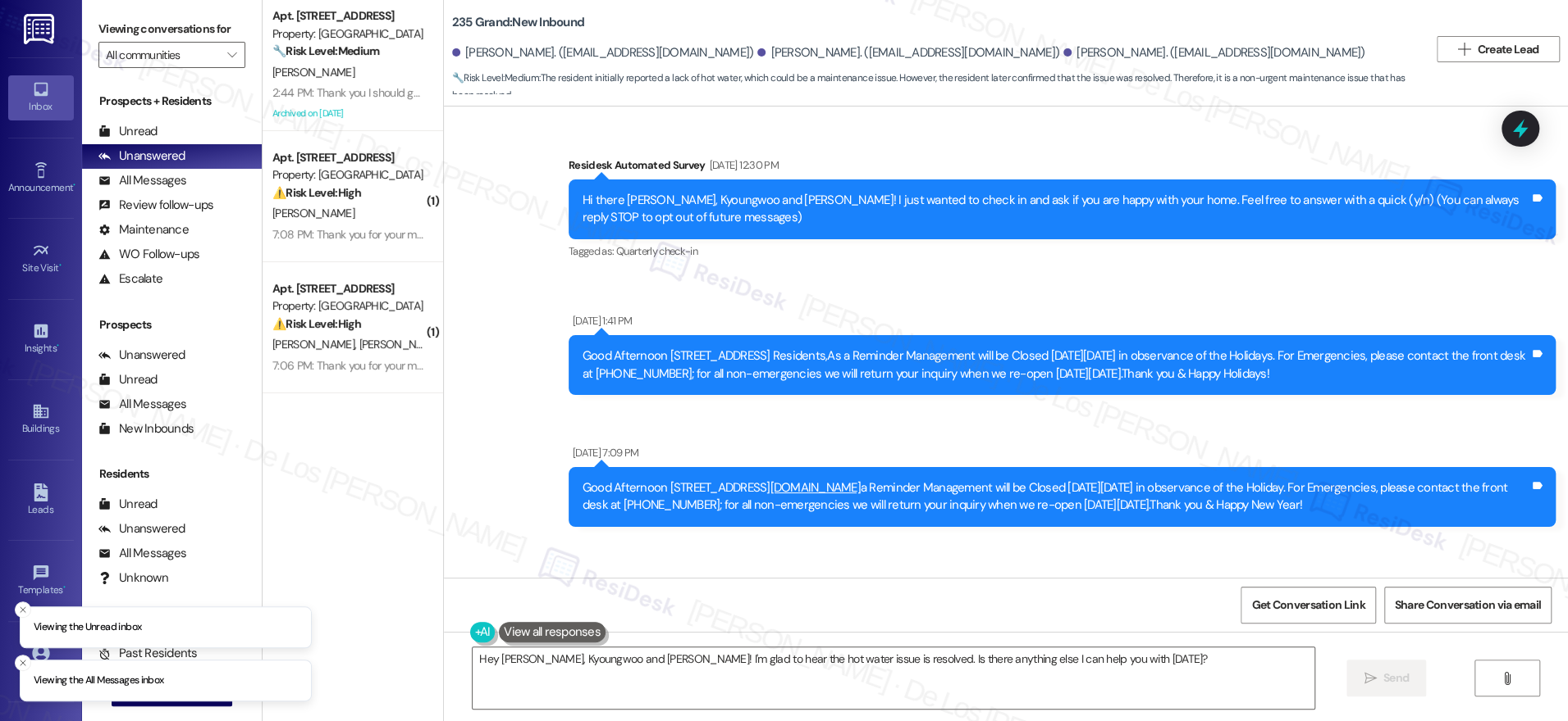
scroll to position [4506, 0]
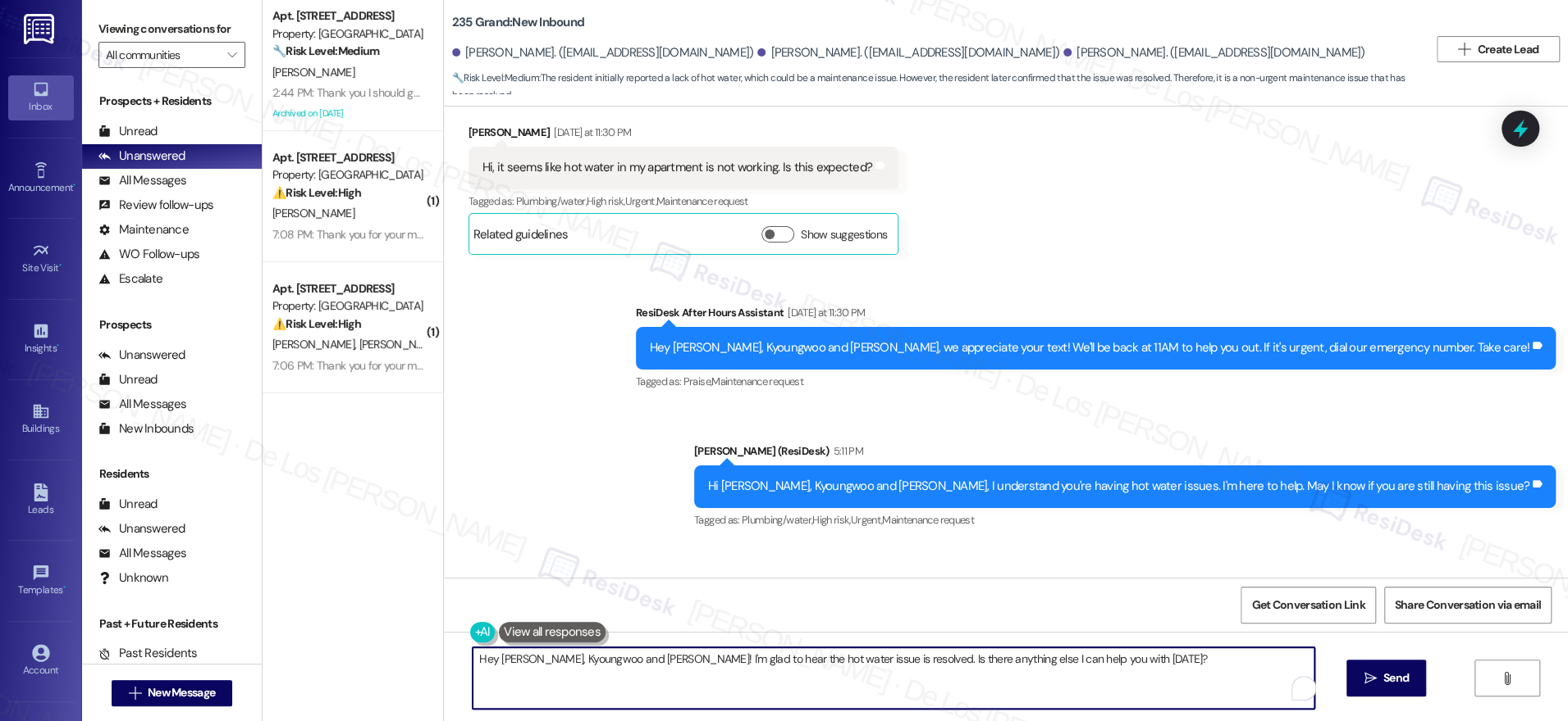
drag, startPoint x: 627, startPoint y: 659, endPoint x: 415, endPoint y: 629, distance: 214.1
click at [415, 629] on div "Apt. 4202, 201 Hackberry St Property: Hackberry Ranch 🔧 Risk Level: Medium The …" at bounding box center [915, 360] width 1305 height 721
drag, startPoint x: 681, startPoint y: 659, endPoint x: 991, endPoint y: 672, distance: 310.3
click at [991, 673] on textarea "I'm glad to hear the hot water issue is resolved. Is there anything else I can …" at bounding box center [888, 678] width 842 height 62
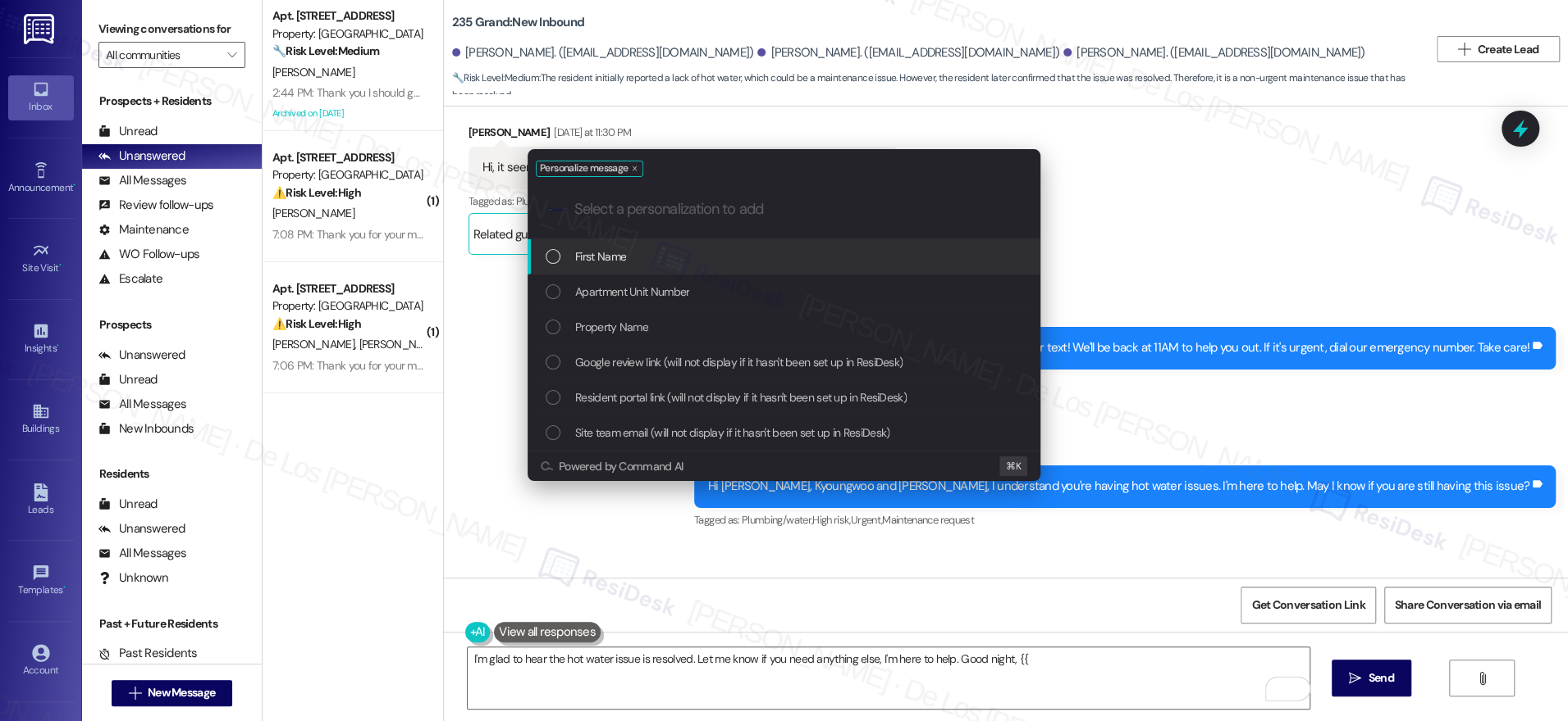
click at [824, 253] on div "First Name" at bounding box center [785, 256] width 480 height 18
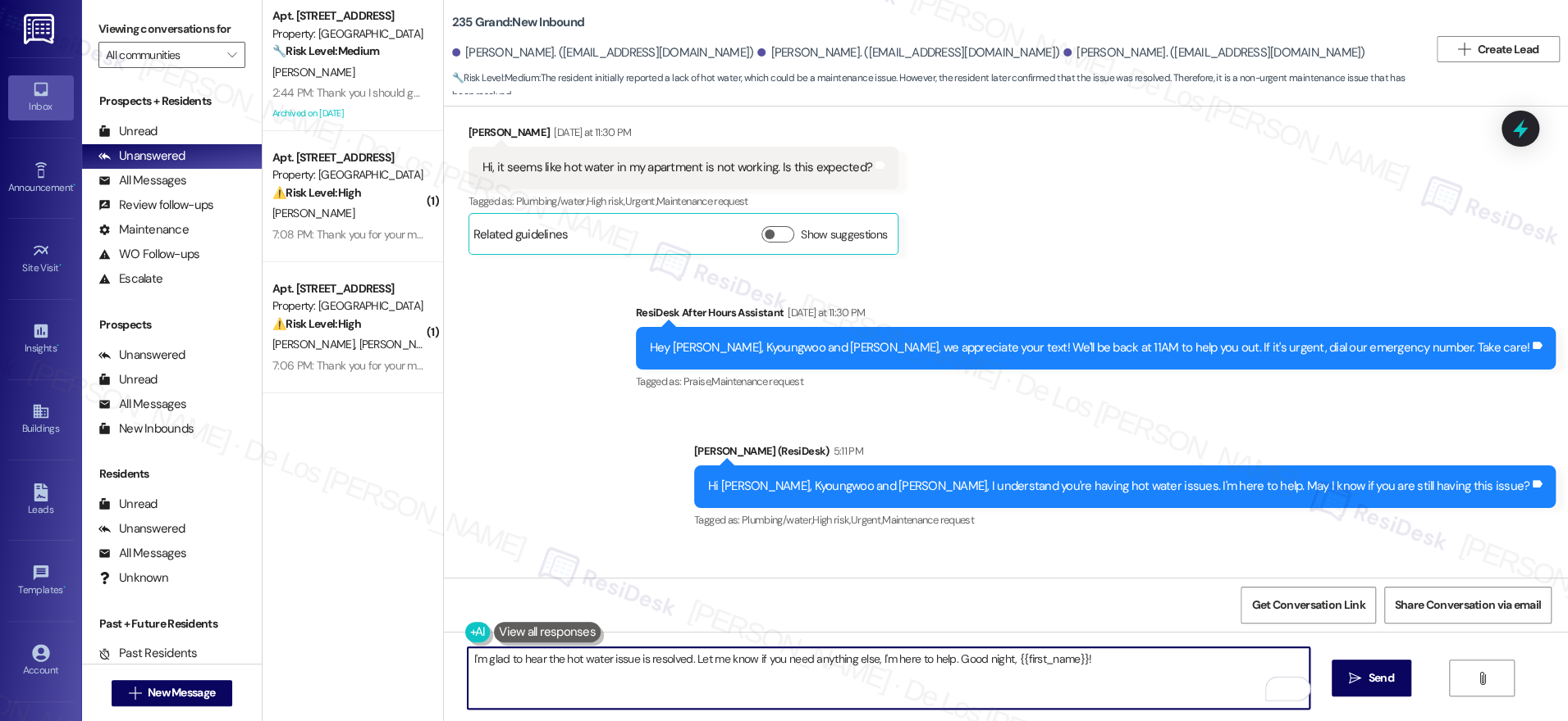
drag, startPoint x: 998, startPoint y: 657, endPoint x: 946, endPoint y: 663, distance: 52.3
click at [947, 664] on textarea "I'm glad to hear the hot water issue is resolved. Let me know if you need anyth…" at bounding box center [888, 678] width 842 height 62
drag, startPoint x: 945, startPoint y: 659, endPoint x: 1003, endPoint y: 661, distance: 58.0
click at [1003, 661] on textarea "I'm glad to hear the hot water issue is resolved. Let me know if you need anyth…" at bounding box center [888, 678] width 842 height 62
type textarea "I'm glad to hear the hot water issue is resolved. Let me know if you need anyth…"
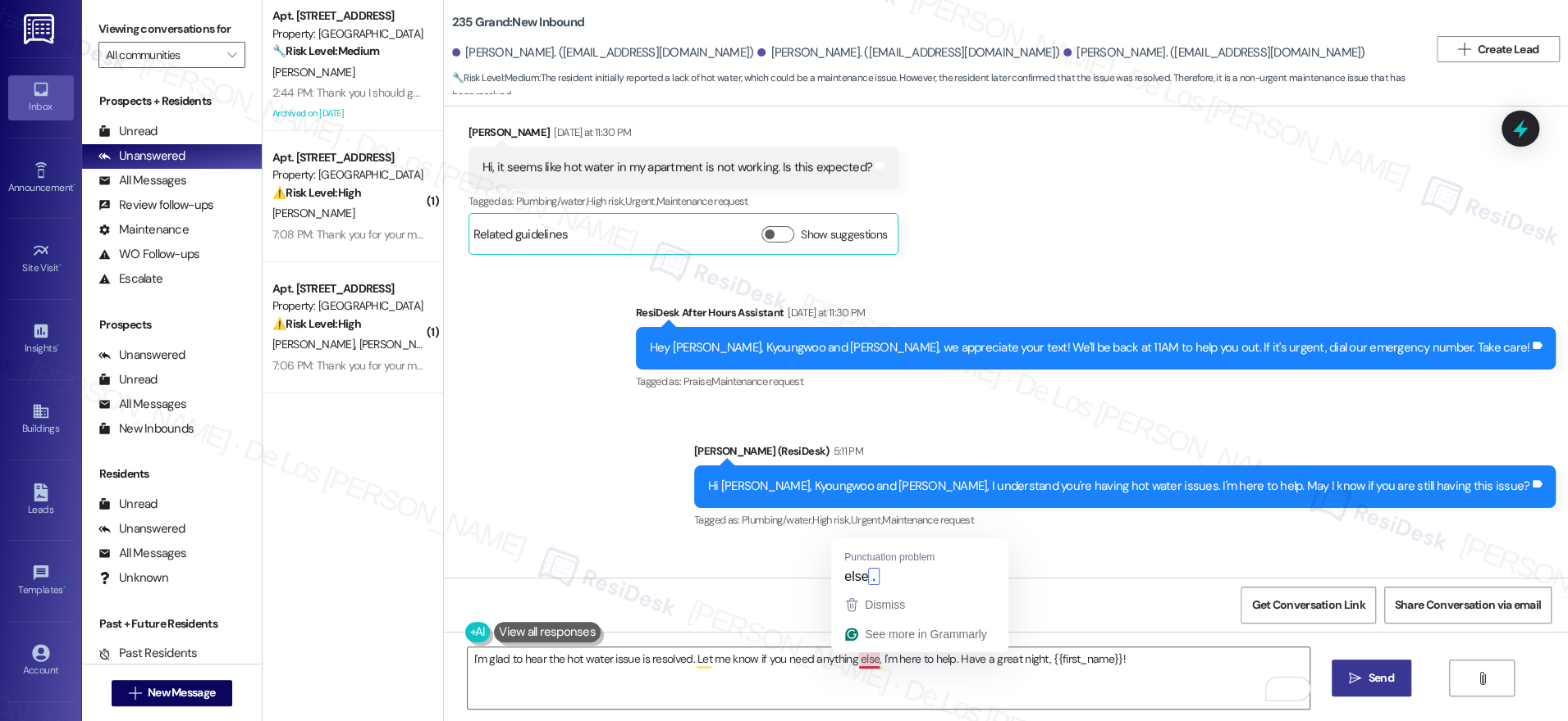
click at [1389, 677] on span "Send" at bounding box center [1381, 679] width 25 height 18
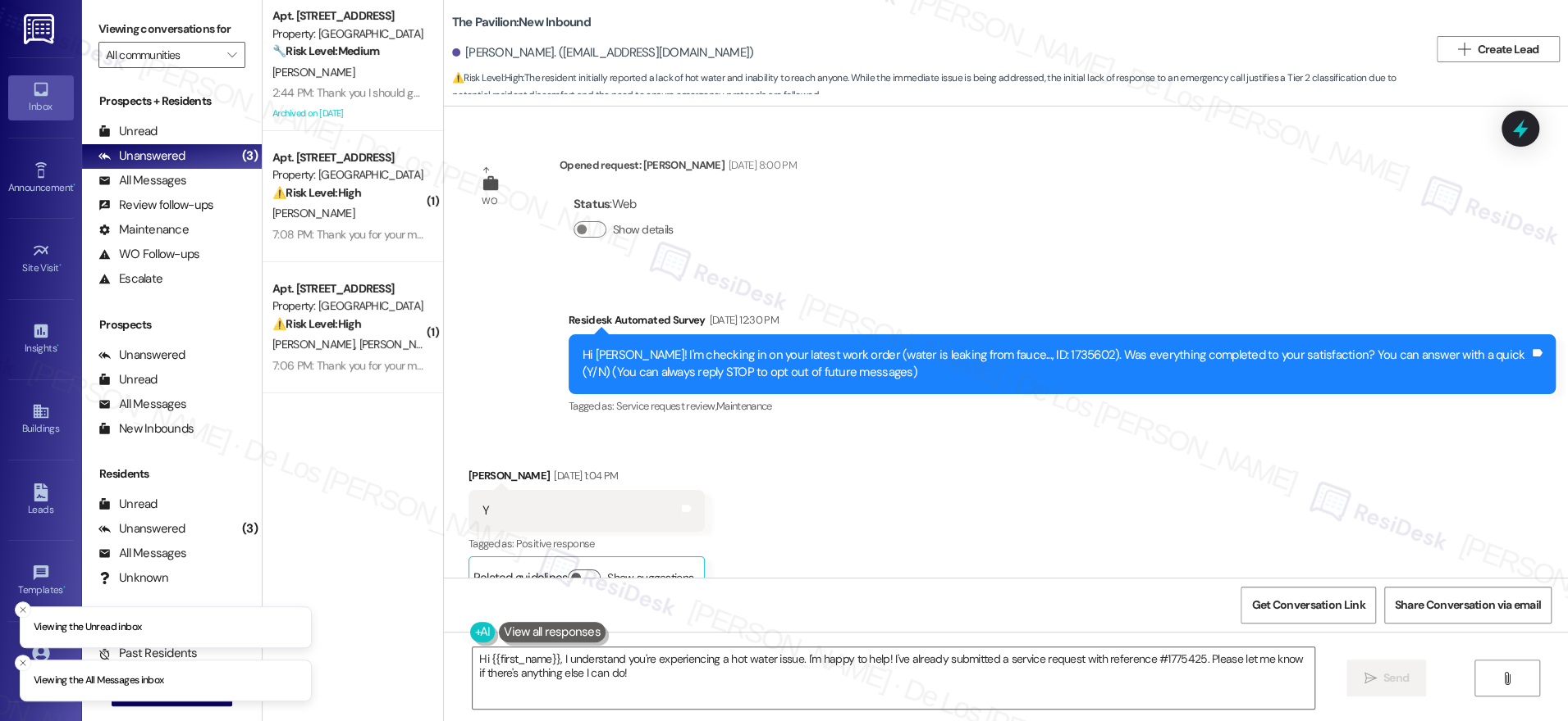
scroll to position [3339, 0]
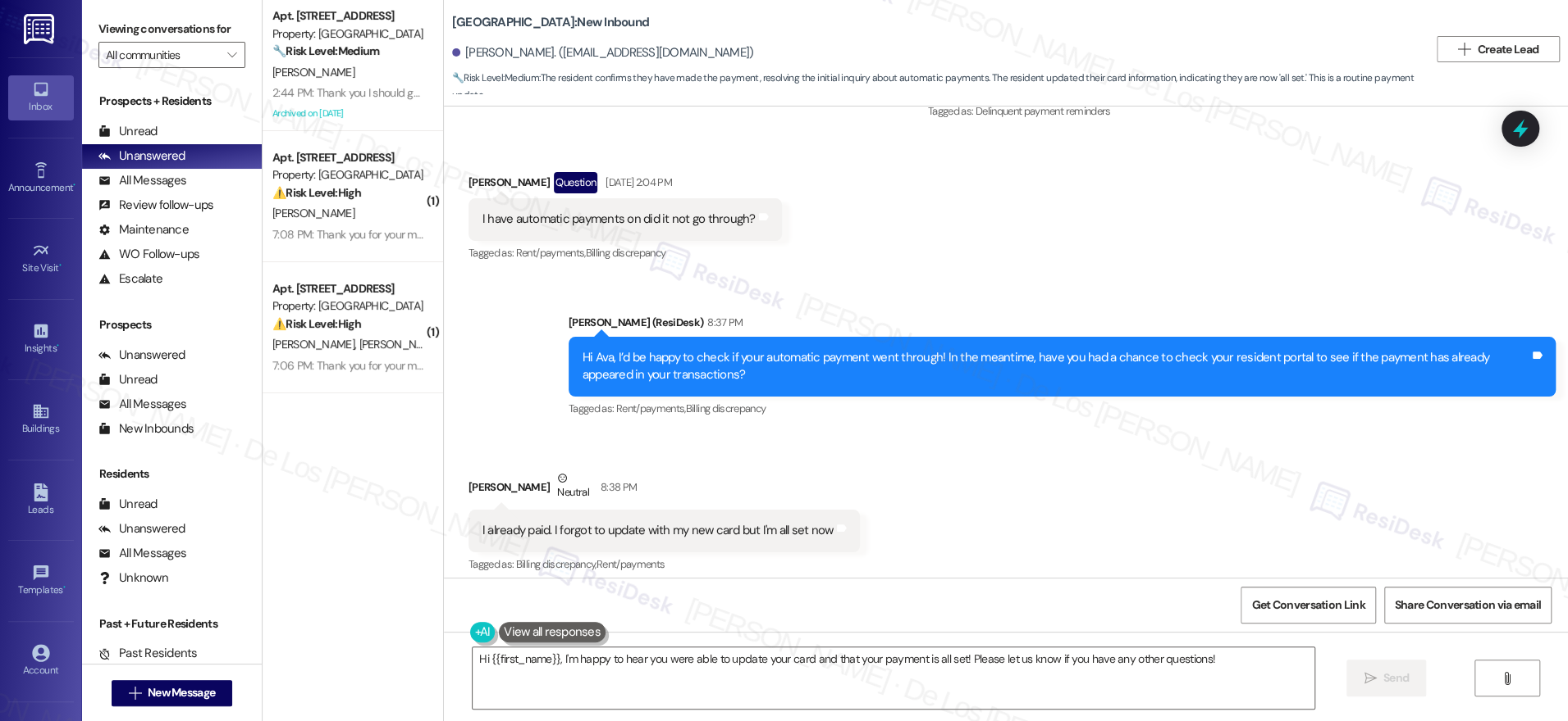
scroll to position [3161, 0]
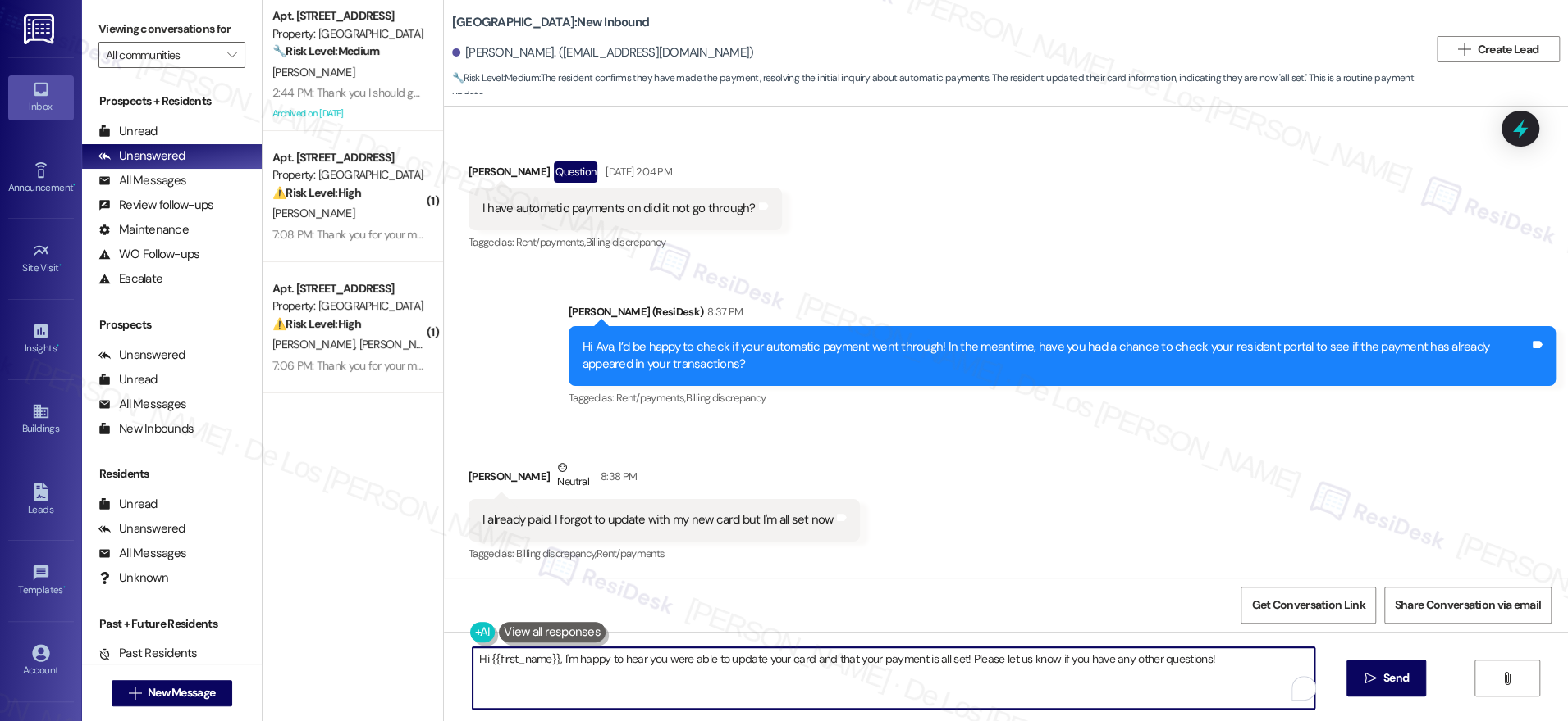
drag, startPoint x: 549, startPoint y: 660, endPoint x: 400, endPoint y: 657, distance: 149.0
click at [400, 657] on div "Apt. 4202, 201 Hackberry St Property: Hackberry Ranch 🔧 Risk Level: Medium The …" at bounding box center [915, 360] width 1305 height 721
click at [1159, 657] on textarea "I'm happy to hear you were able to update your card and that your payment is al…" at bounding box center [888, 678] width 842 height 62
type textarea "I'm happy to hear you were able to update your card and that your payment is al…"
click at [1348, 675] on icon "" at bounding box center [1354, 678] width 13 height 13
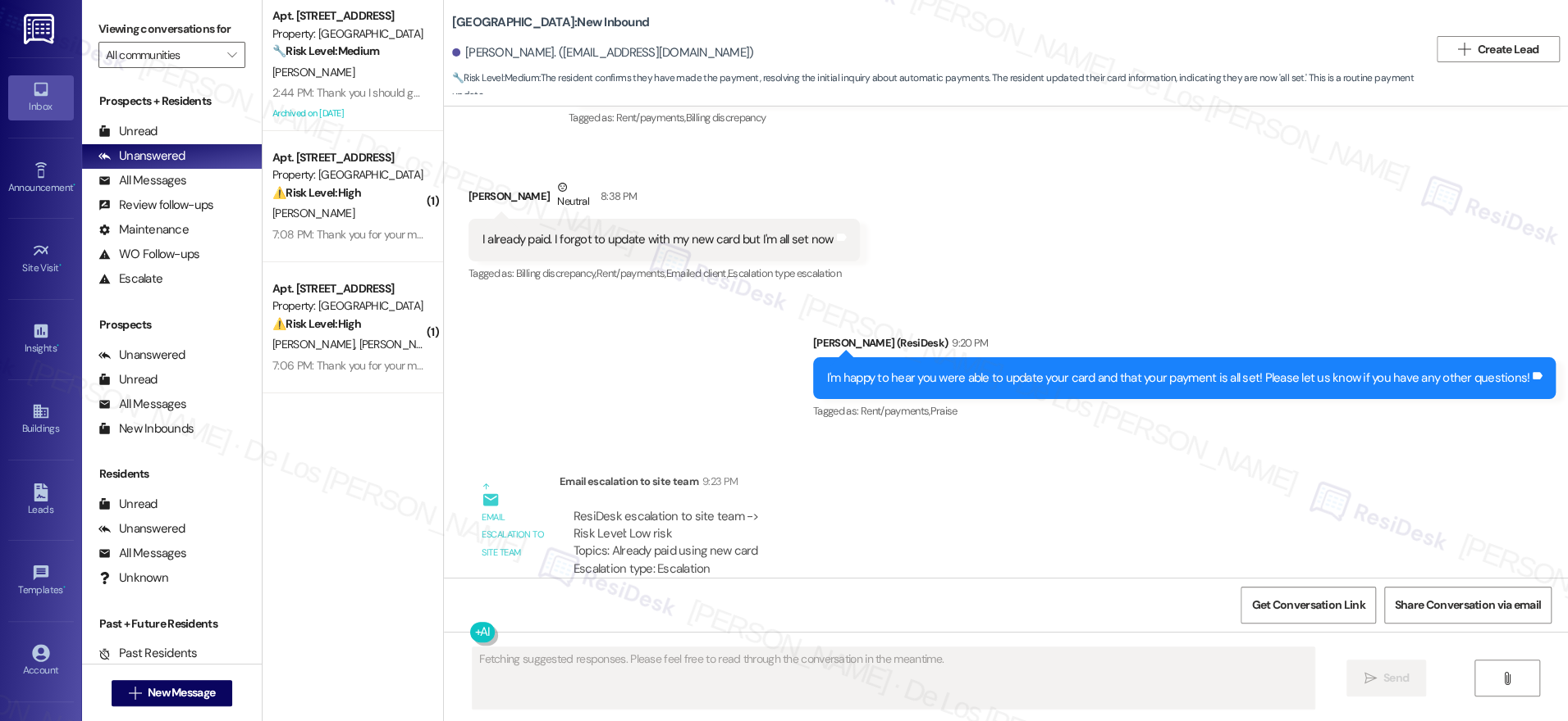
scroll to position [3483, 0]
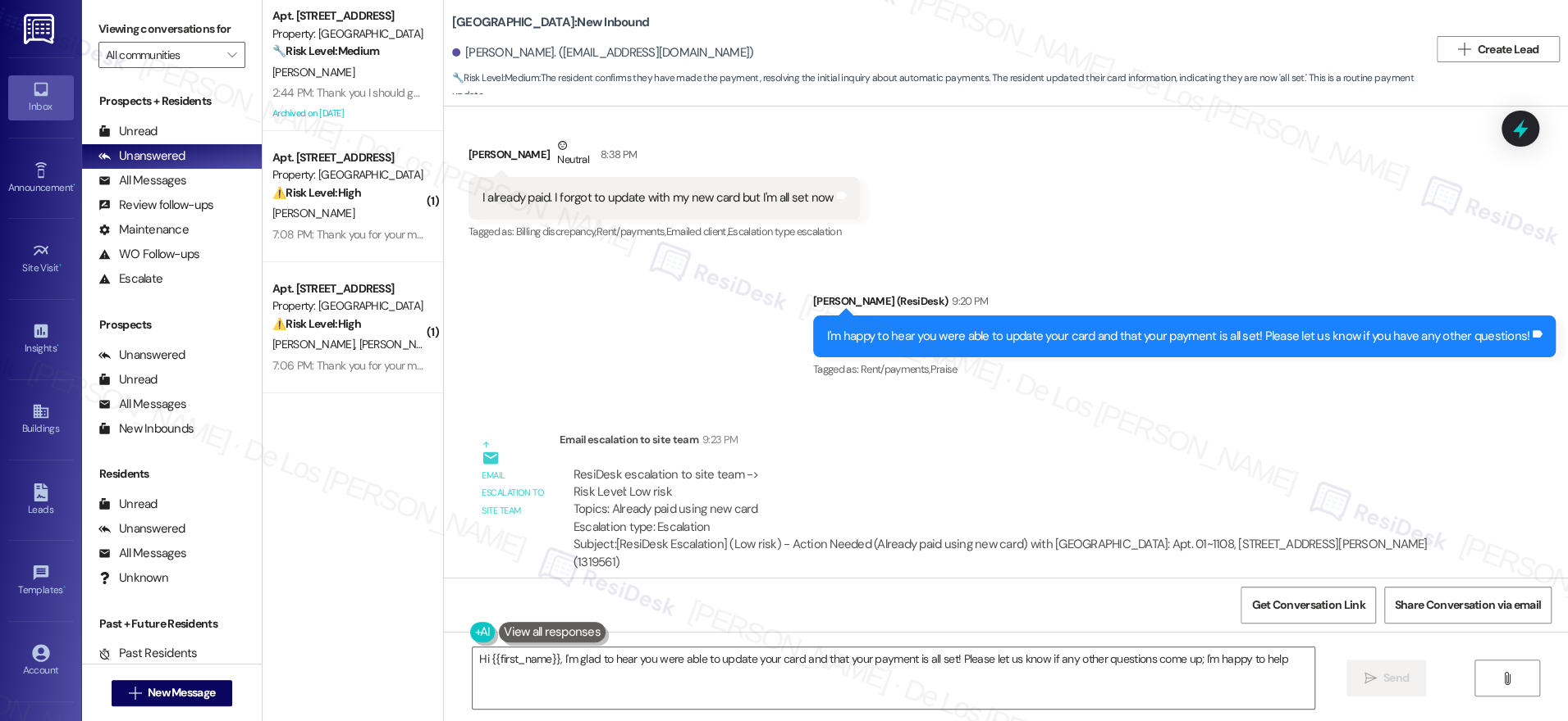
type textarea "Hi {{first_name}}, I'm glad to hear you were able to update your card and that …"
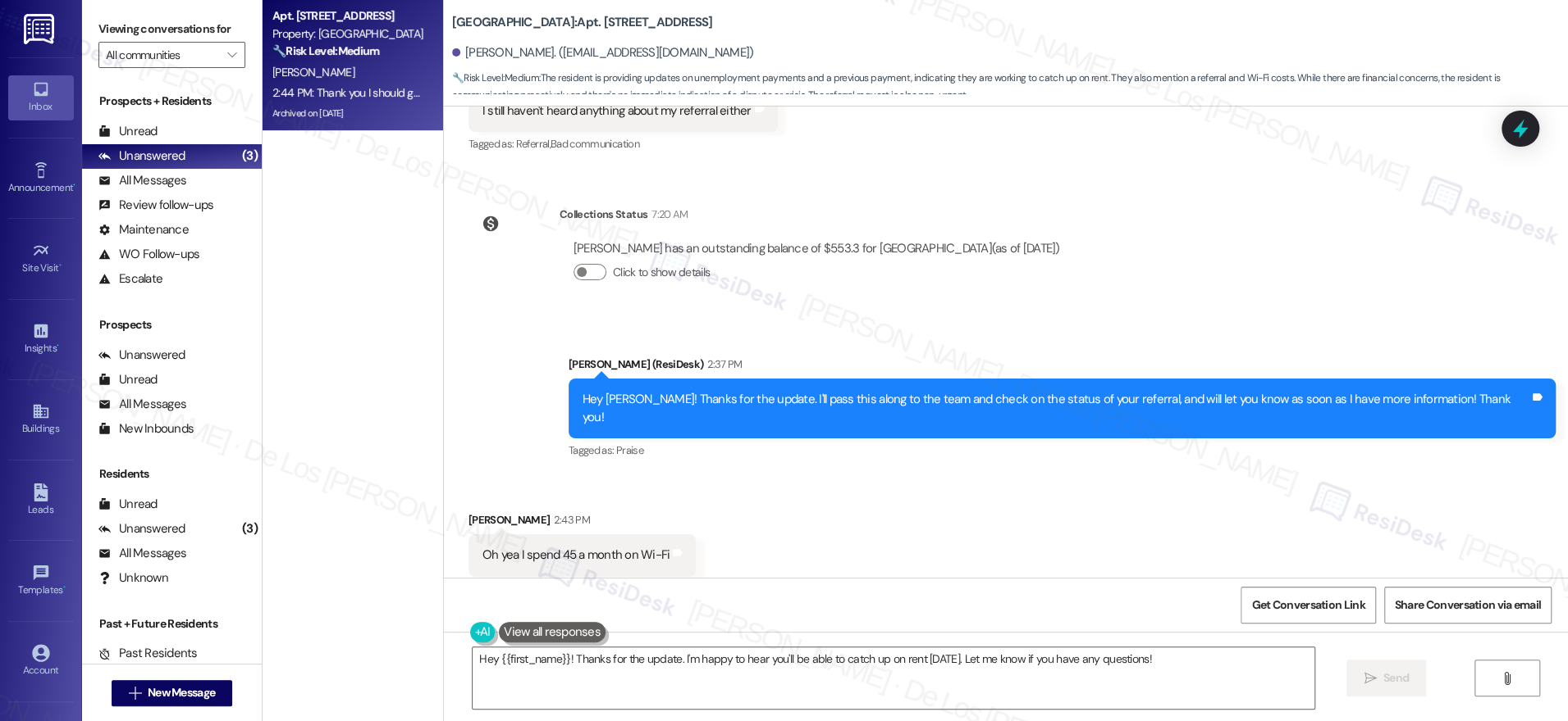
scroll to position [32424, 0]
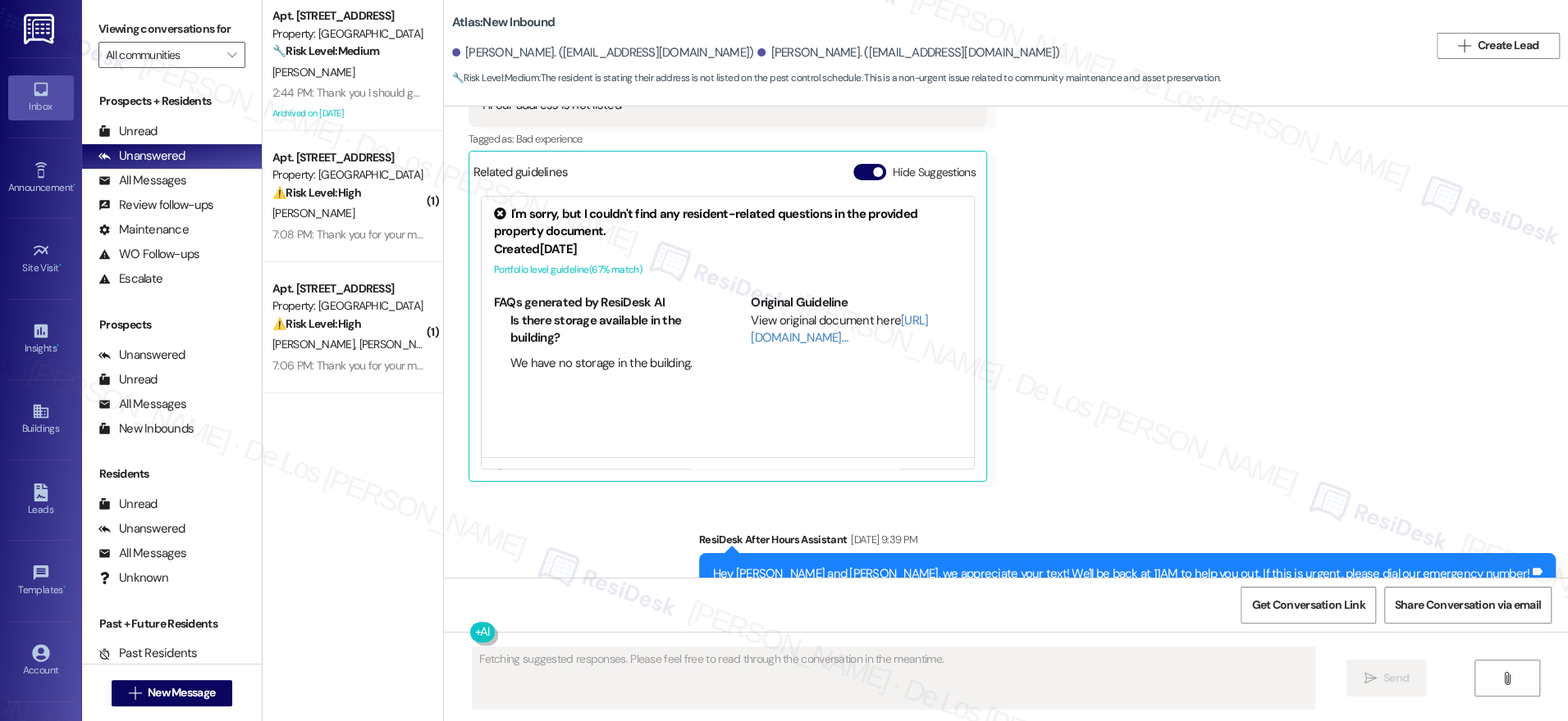
scroll to position [1547, 0]
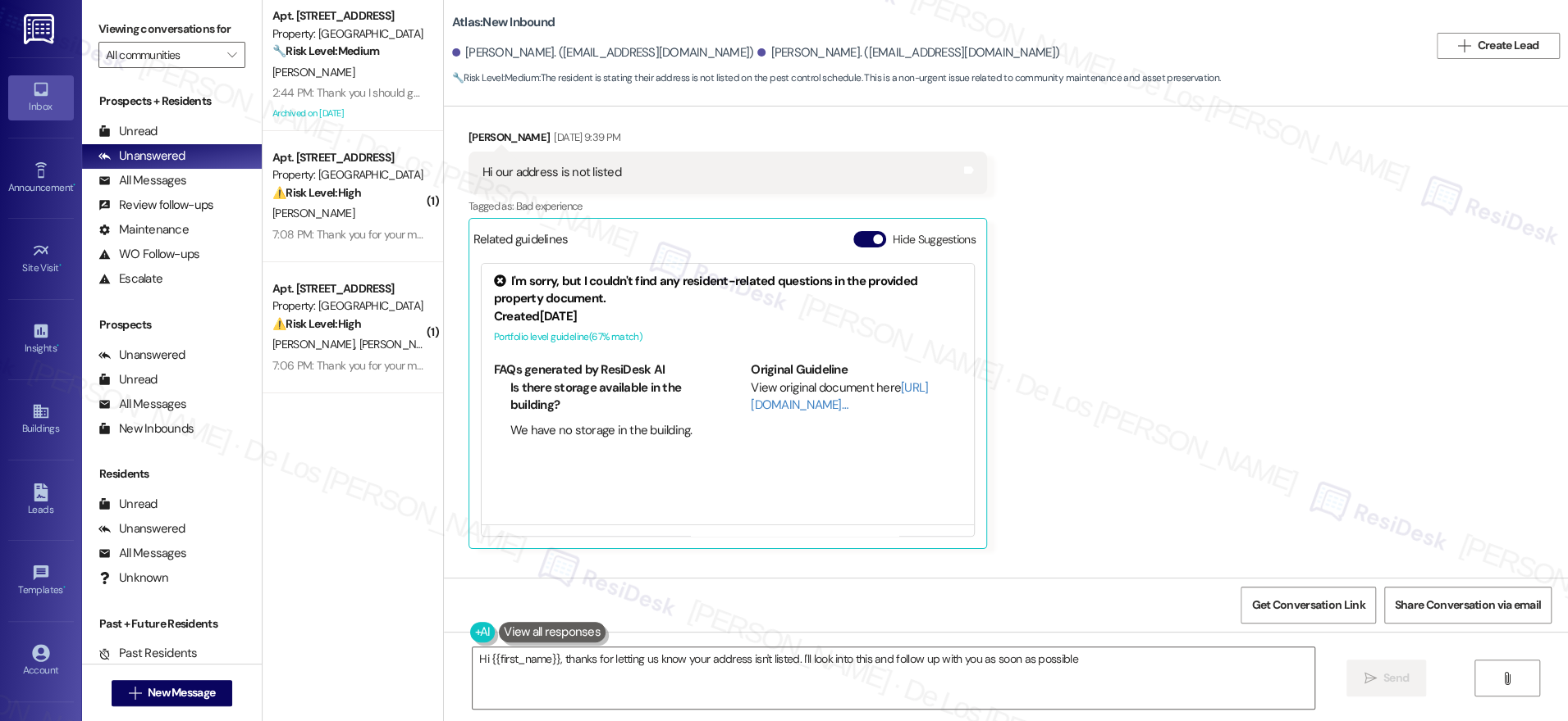
type textarea "Hi {{first_name}}, thanks for letting us know your address isn't listed. I'll l…"
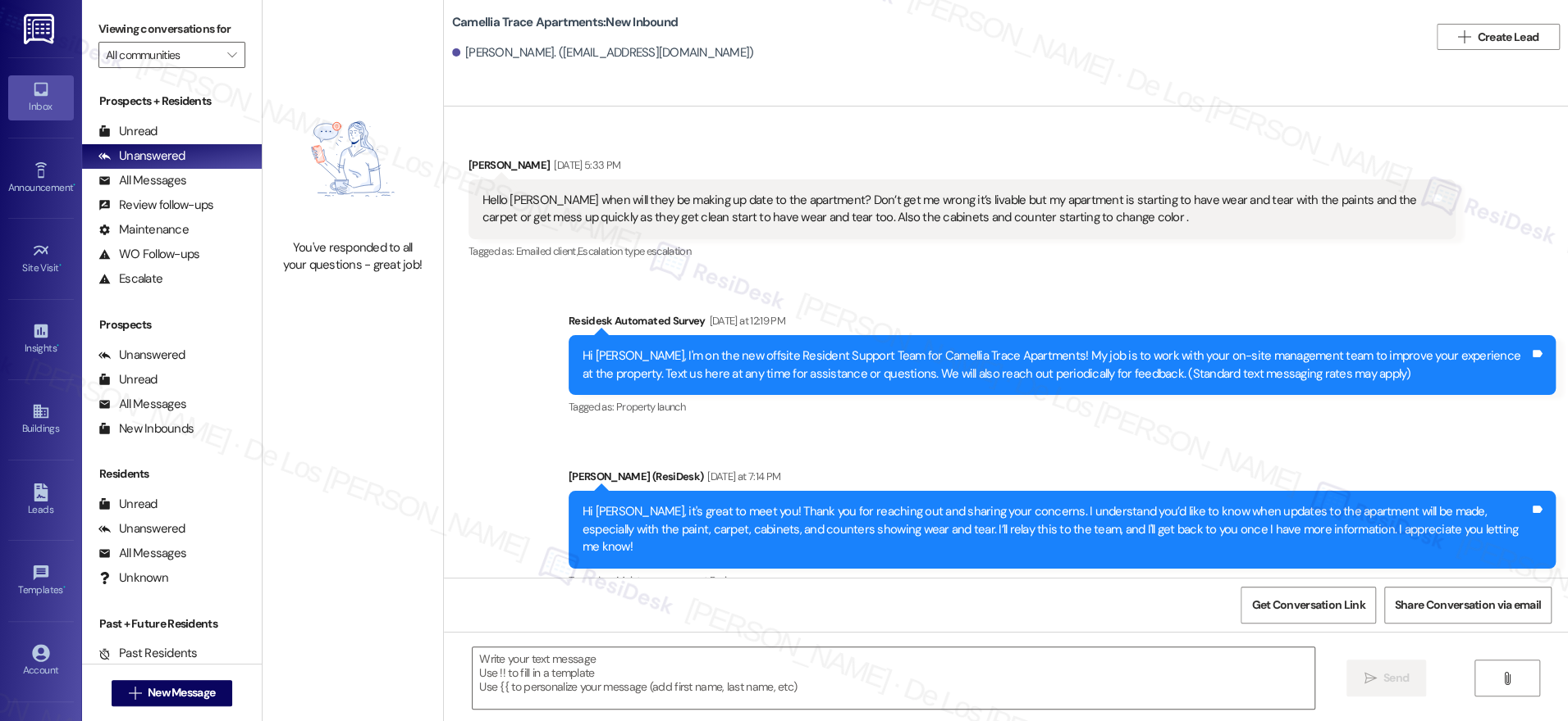
type textarea "Fetching suggested responses. Please feel free to read through the conversation…"
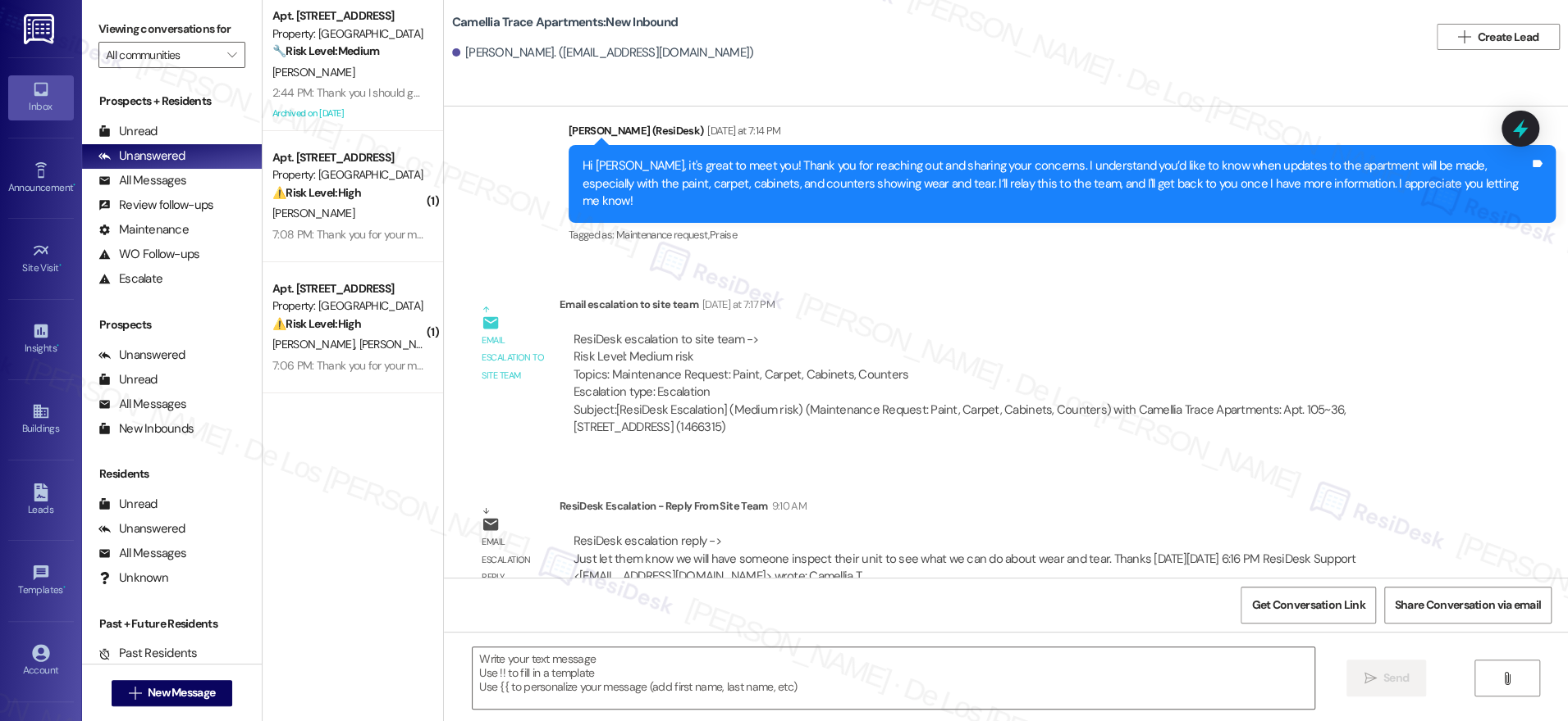
scroll to position [517, 0]
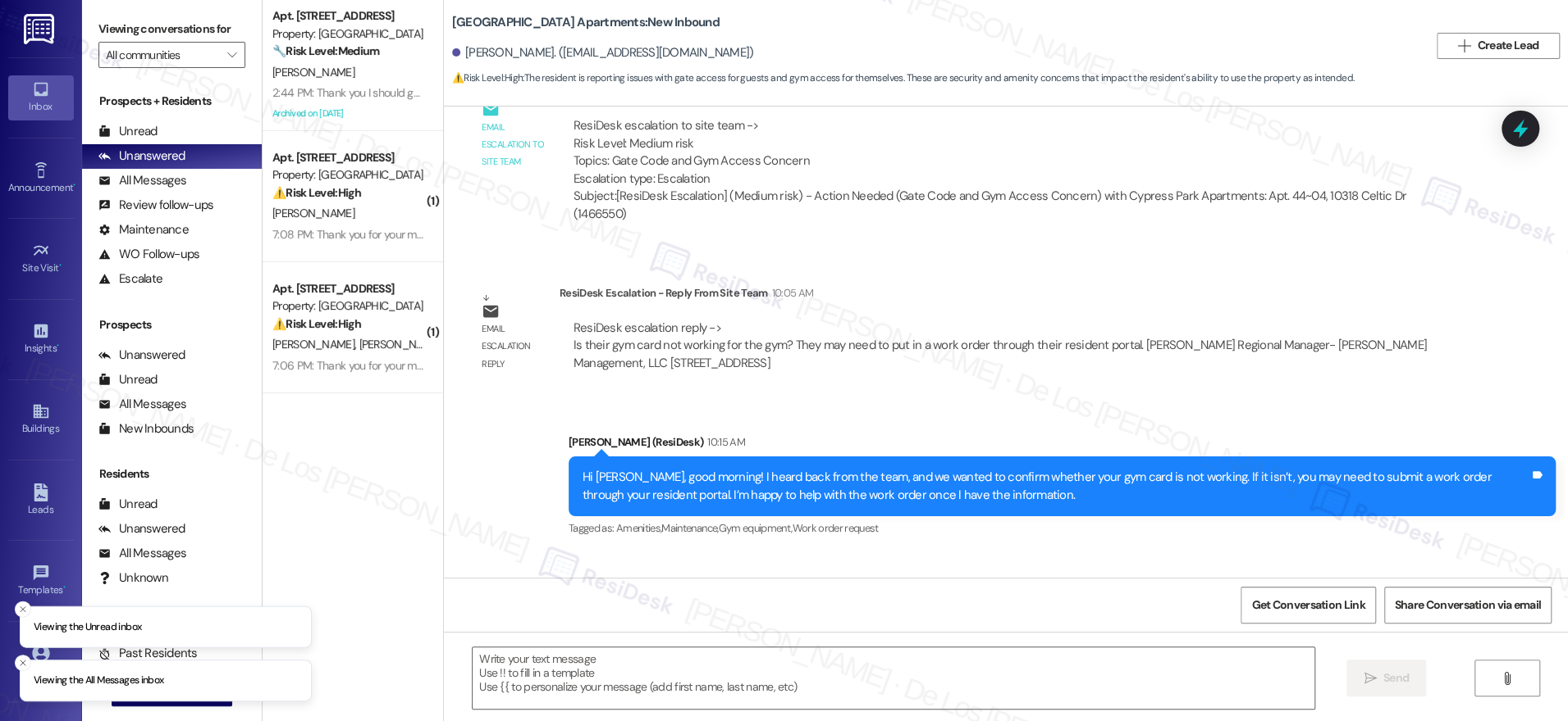
scroll to position [1103, 0]
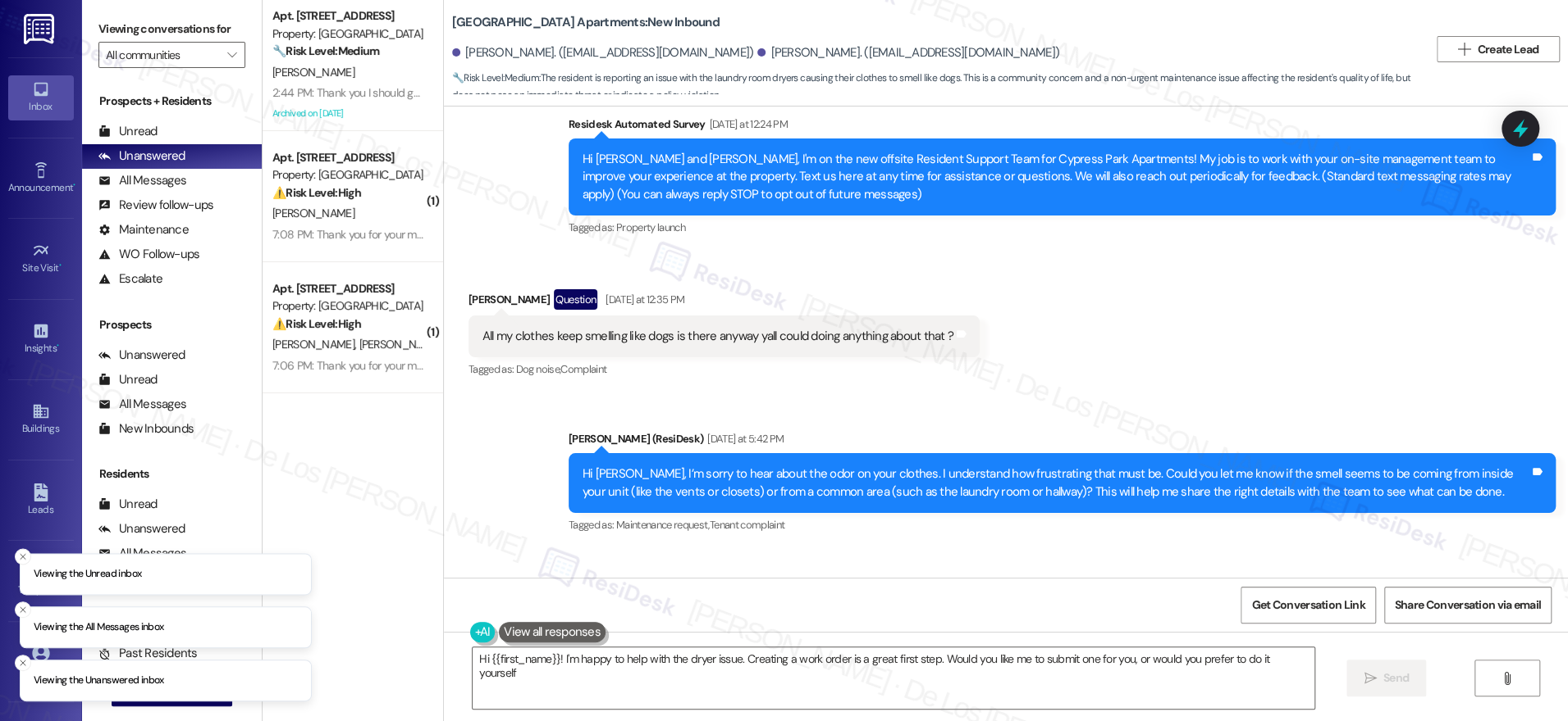
type textarea "Hi {{first_name}}! I'm happy to help with the dryer issue. Creating a work orde…"
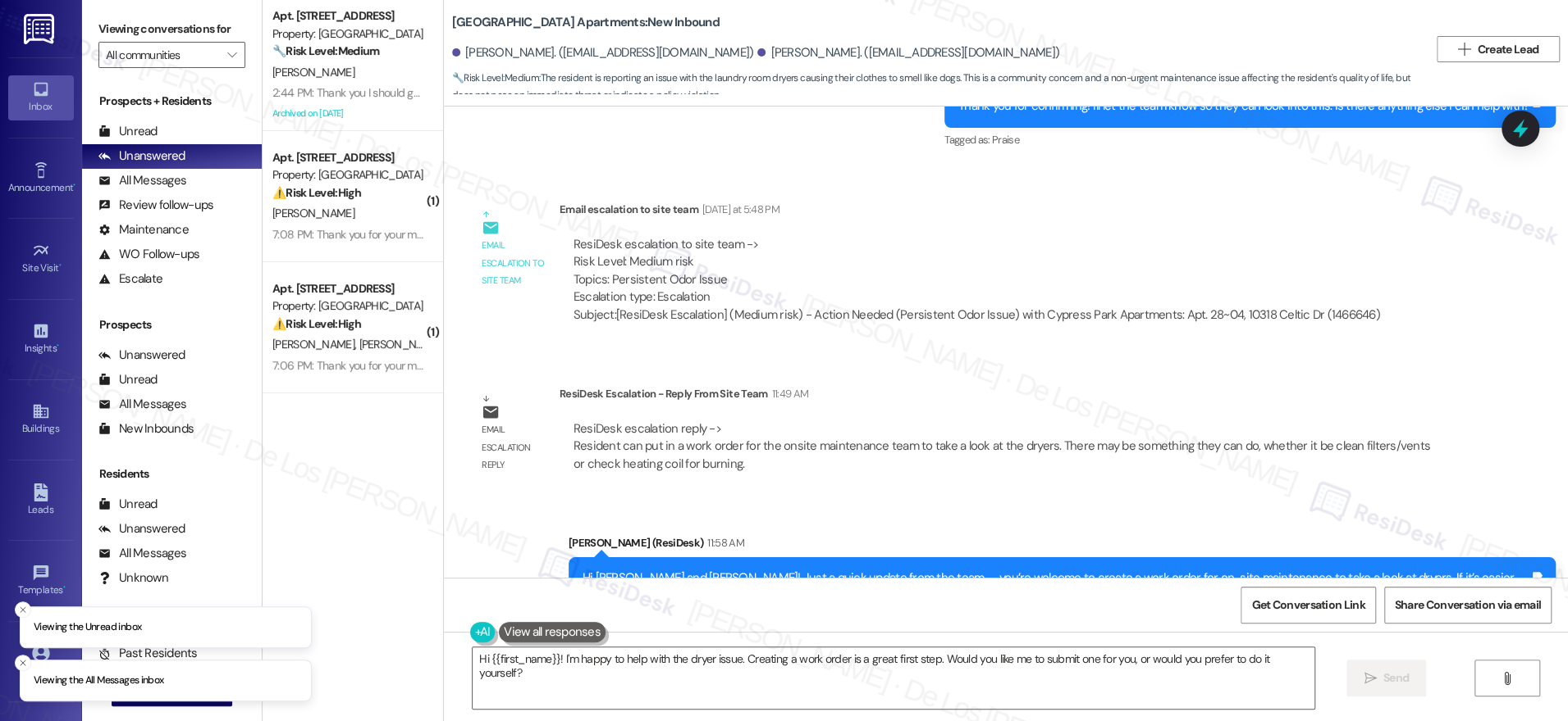
scroll to position [780, 0]
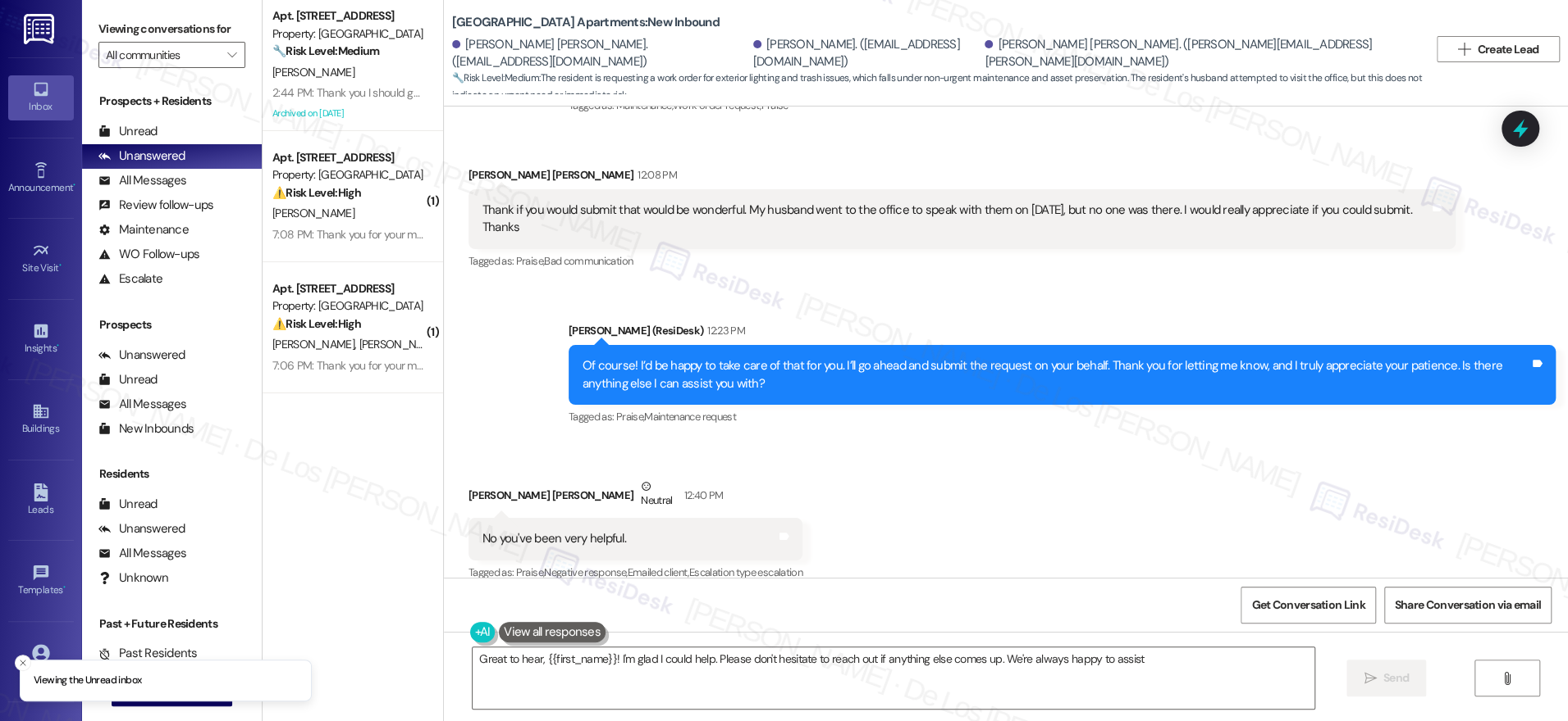
type textarea "Great to hear, {{first_name}}! I'm glad I could help. Please don't hesitate to …"
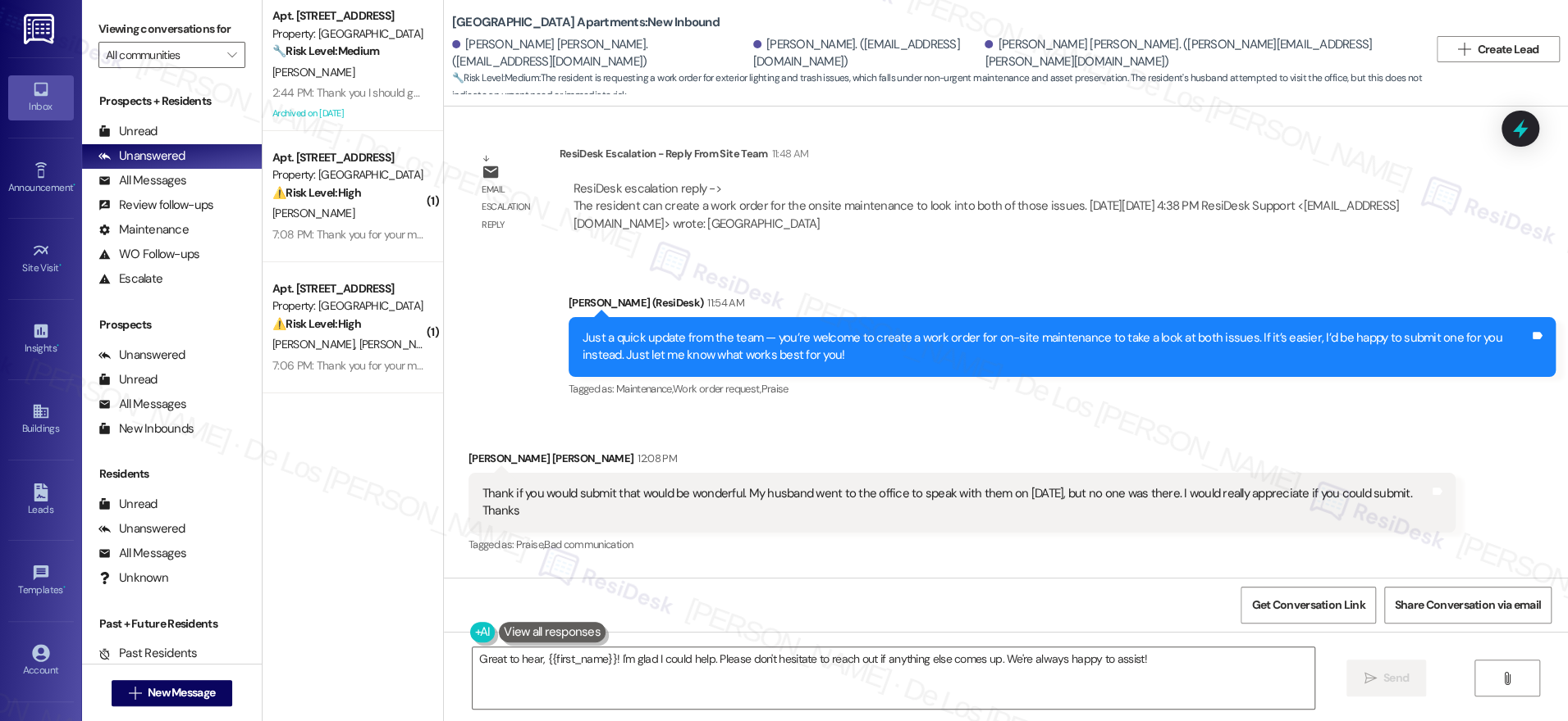
scroll to position [2173, 0]
